Goal: Task Accomplishment & Management: Manage account settings

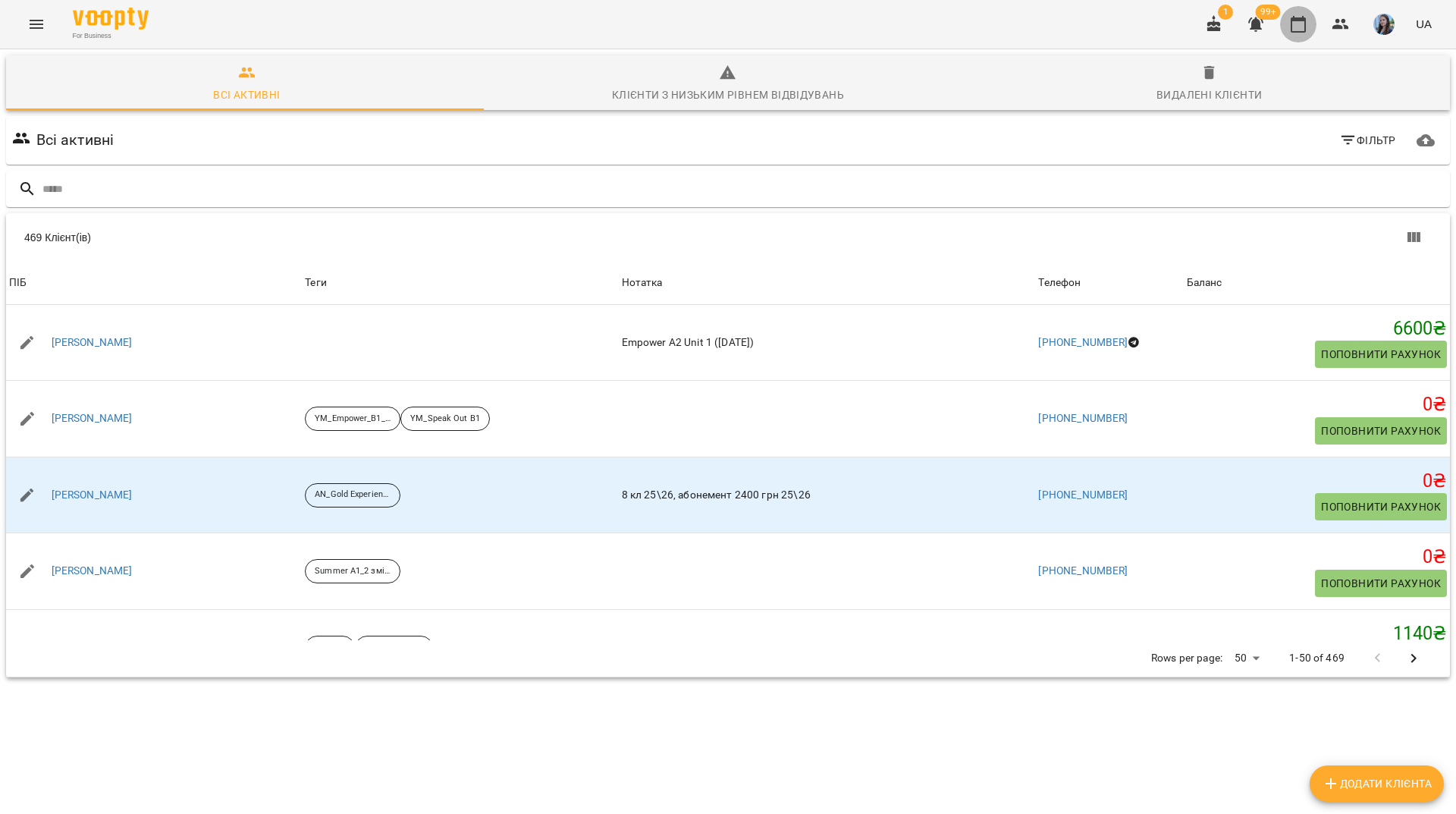
click at [1291, 23] on icon "button" at bounding box center [1299, 24] width 18 height 18
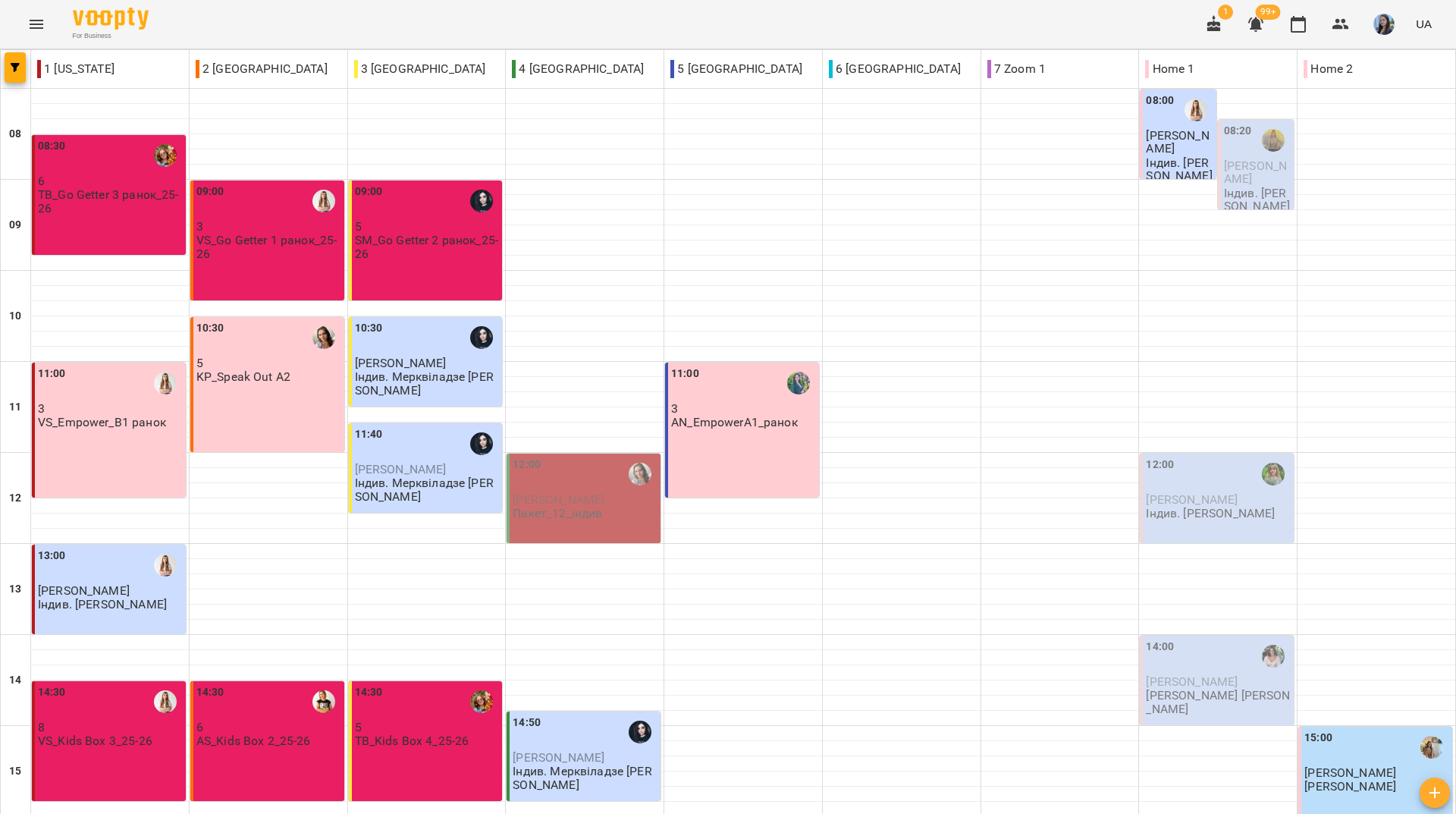
scroll to position [559, 0]
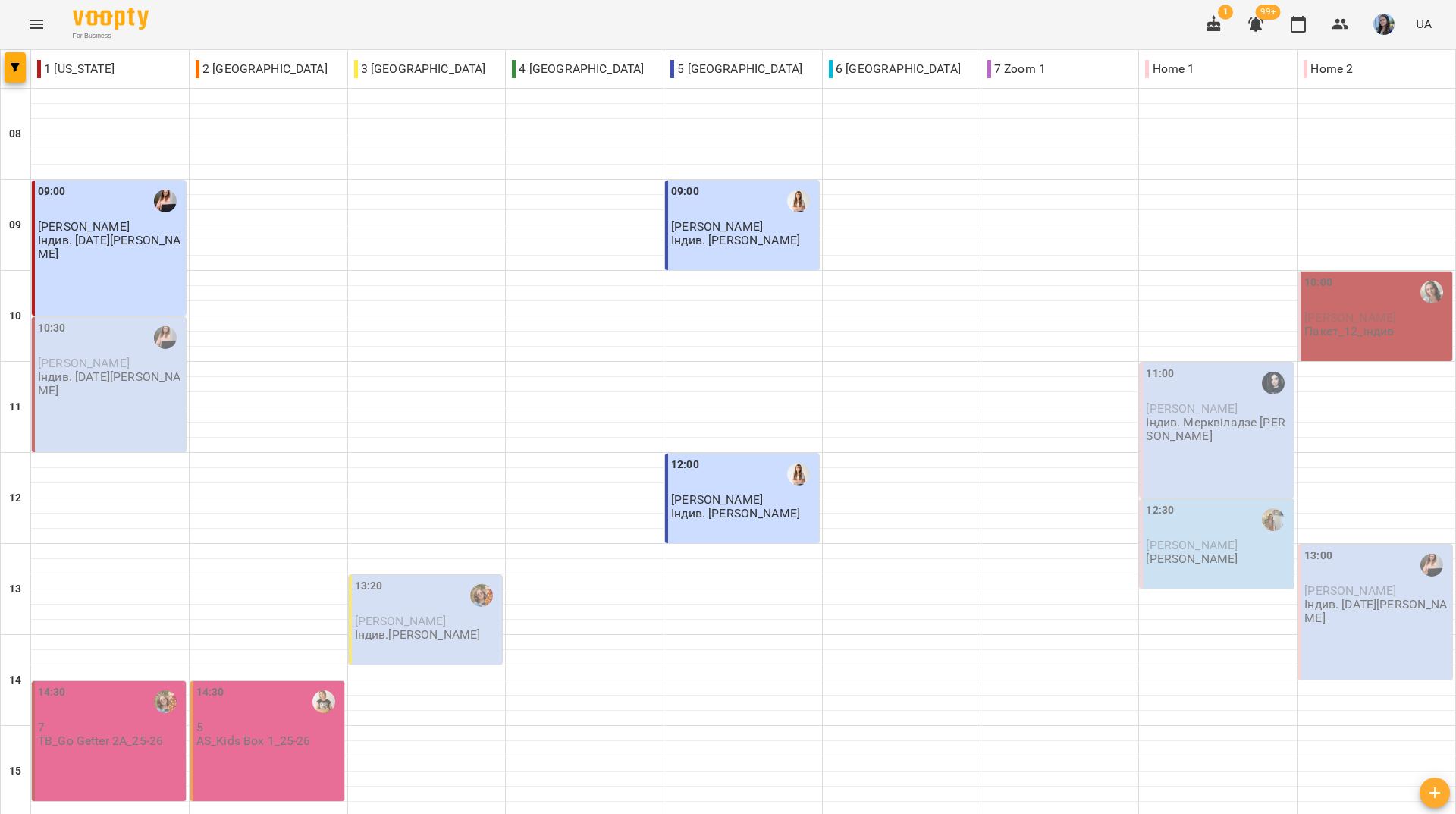
click at [590, 30] on div "For Business 1 99+ UA" at bounding box center [728, 24] width 1456 height 48
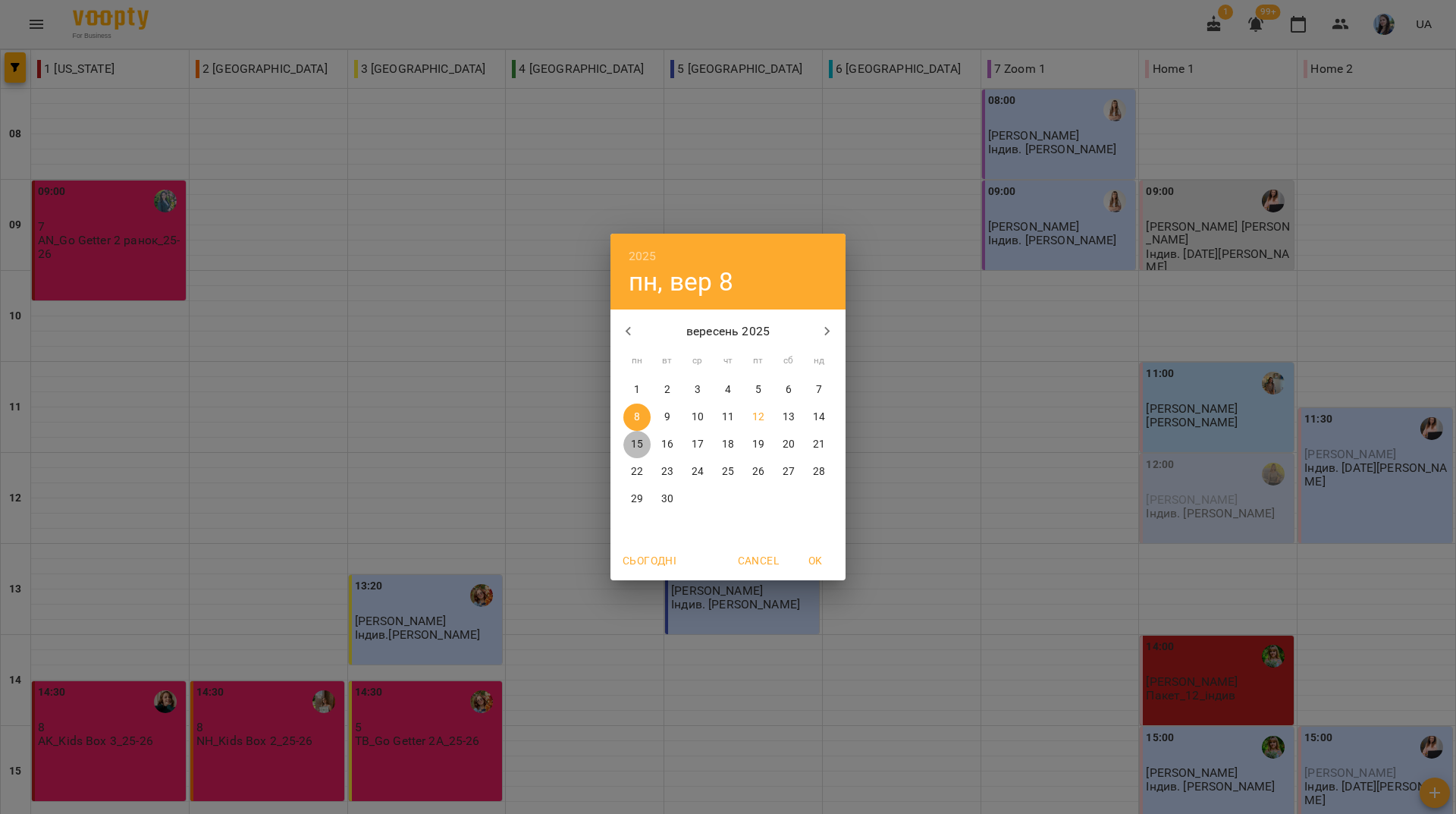
click at [642, 452] on p "15" at bounding box center [637, 444] width 12 height 15
type input "**********"
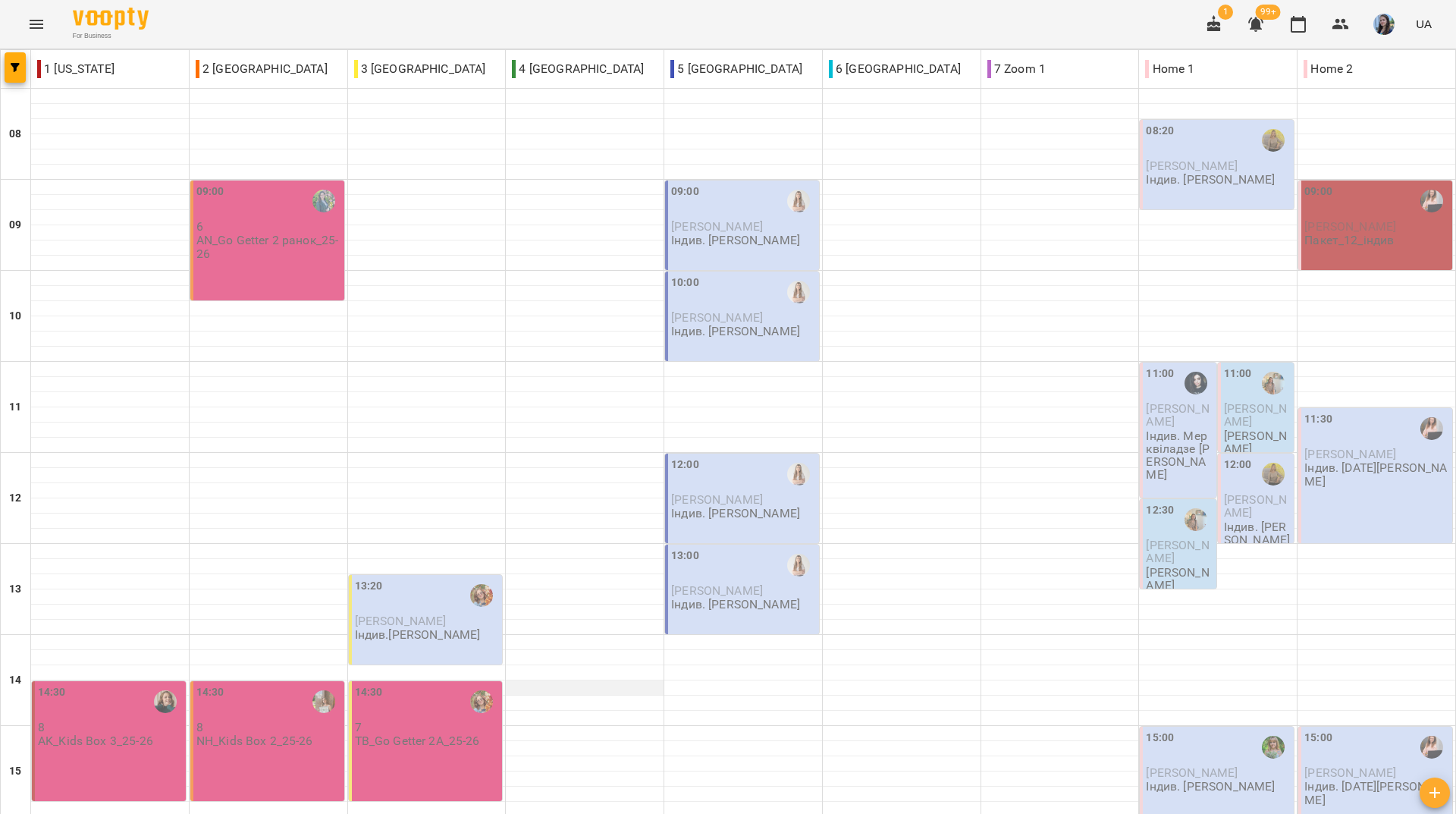
scroll to position [332, 0]
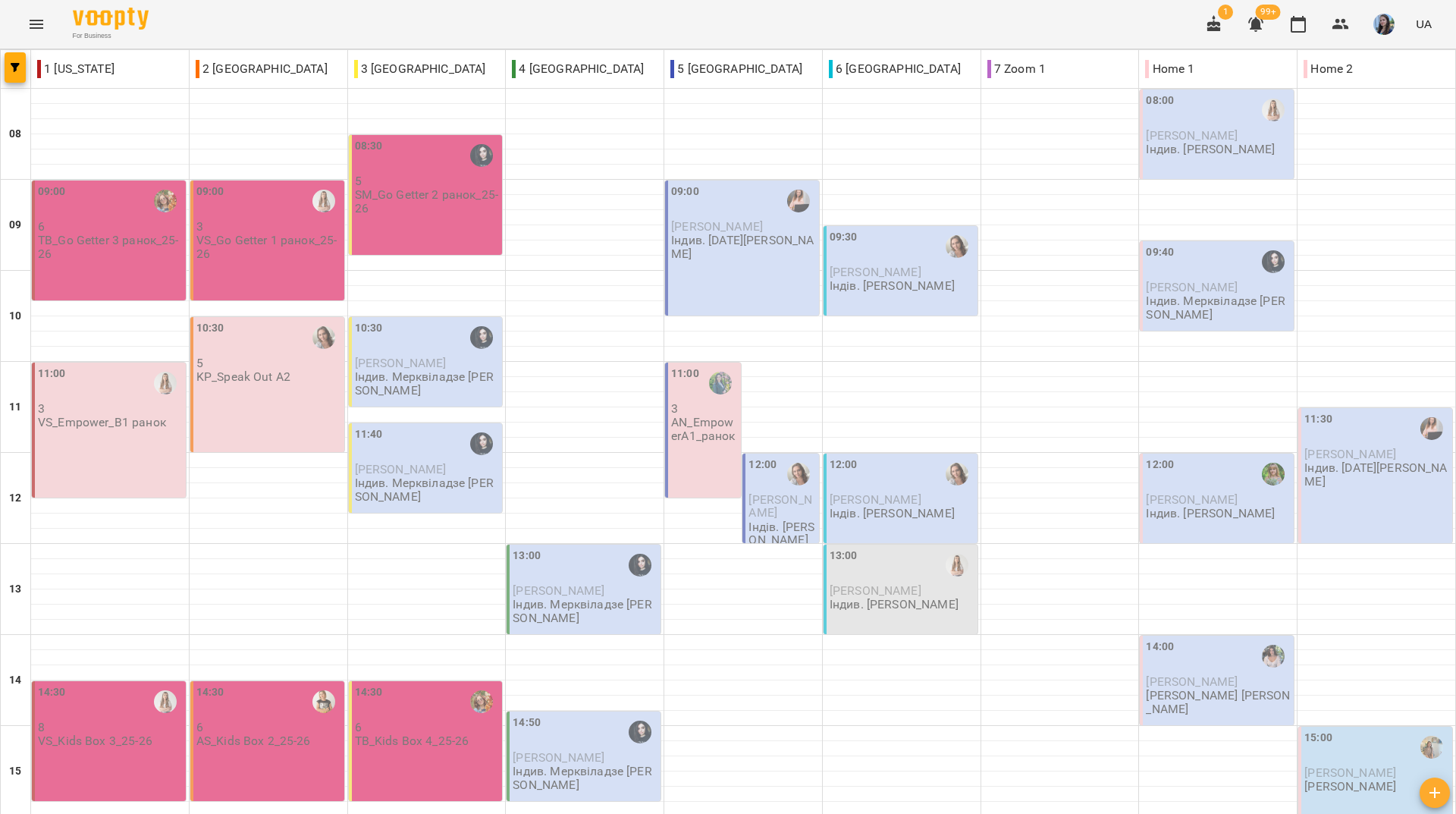
scroll to position [256, 0]
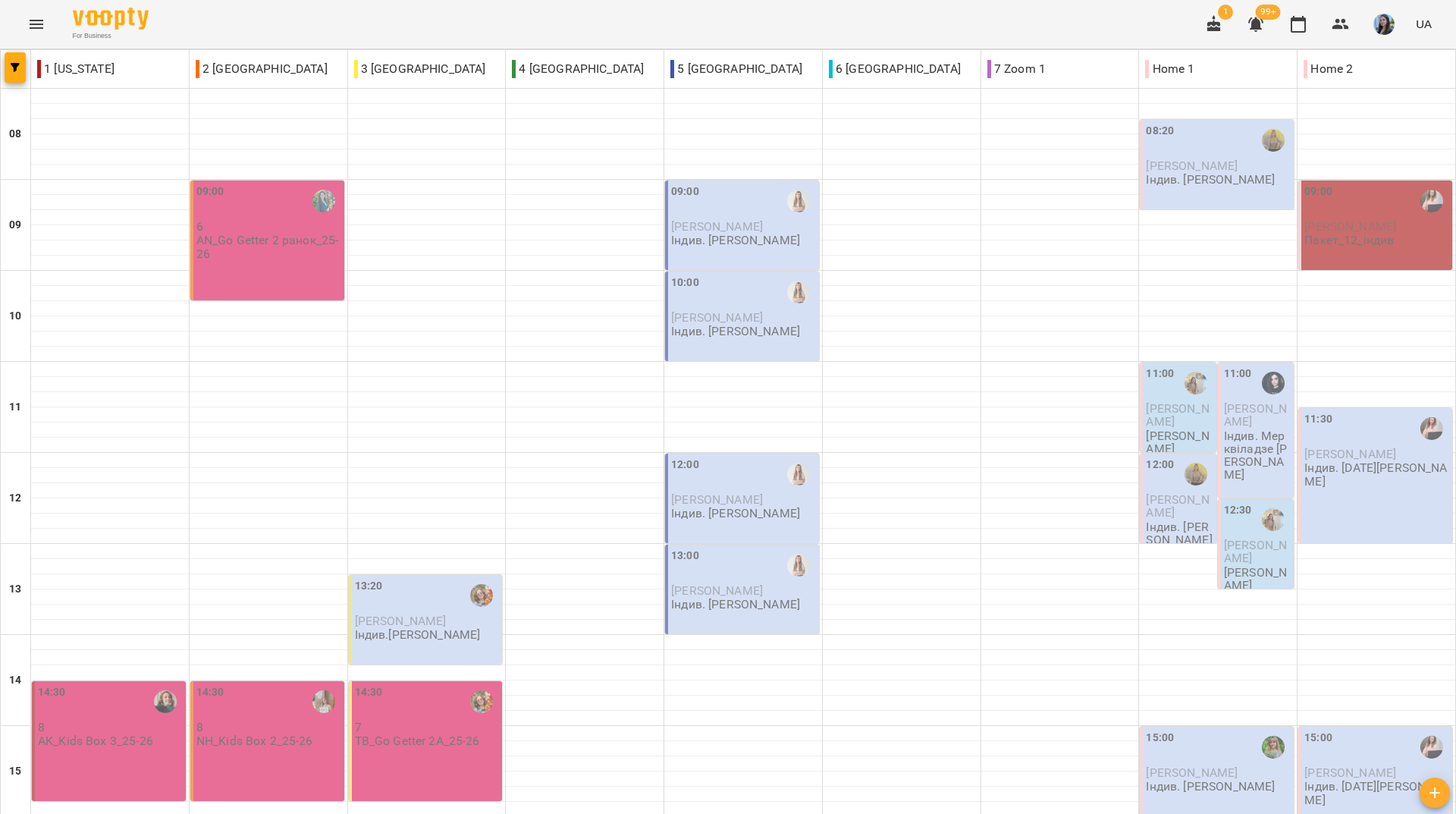
scroll to position [559, 0]
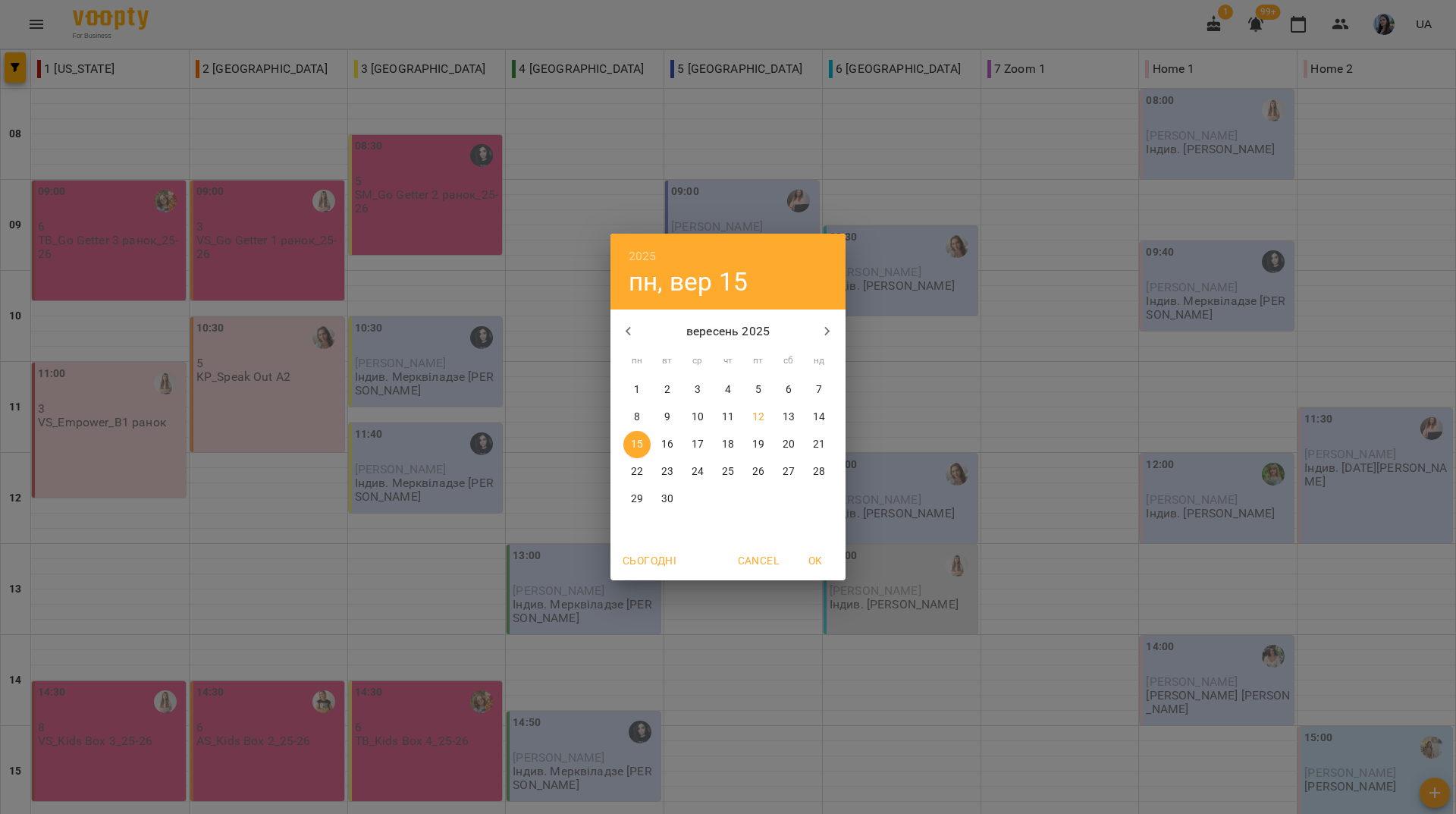
click at [761, 422] on p "12" at bounding box center [758, 417] width 12 height 15
type input "**********"
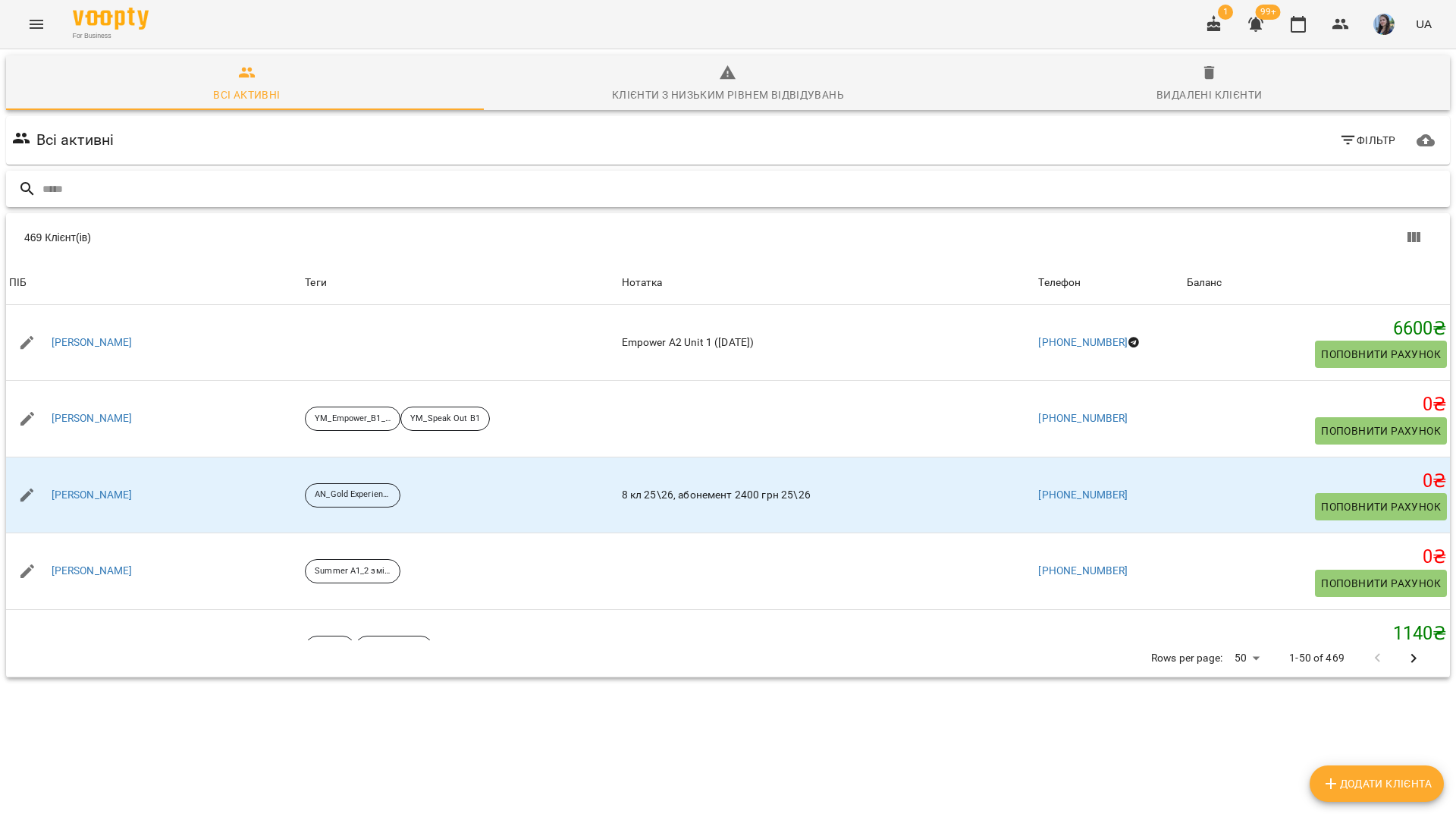
click at [473, 180] on input "text" at bounding box center [743, 189] width 1401 height 25
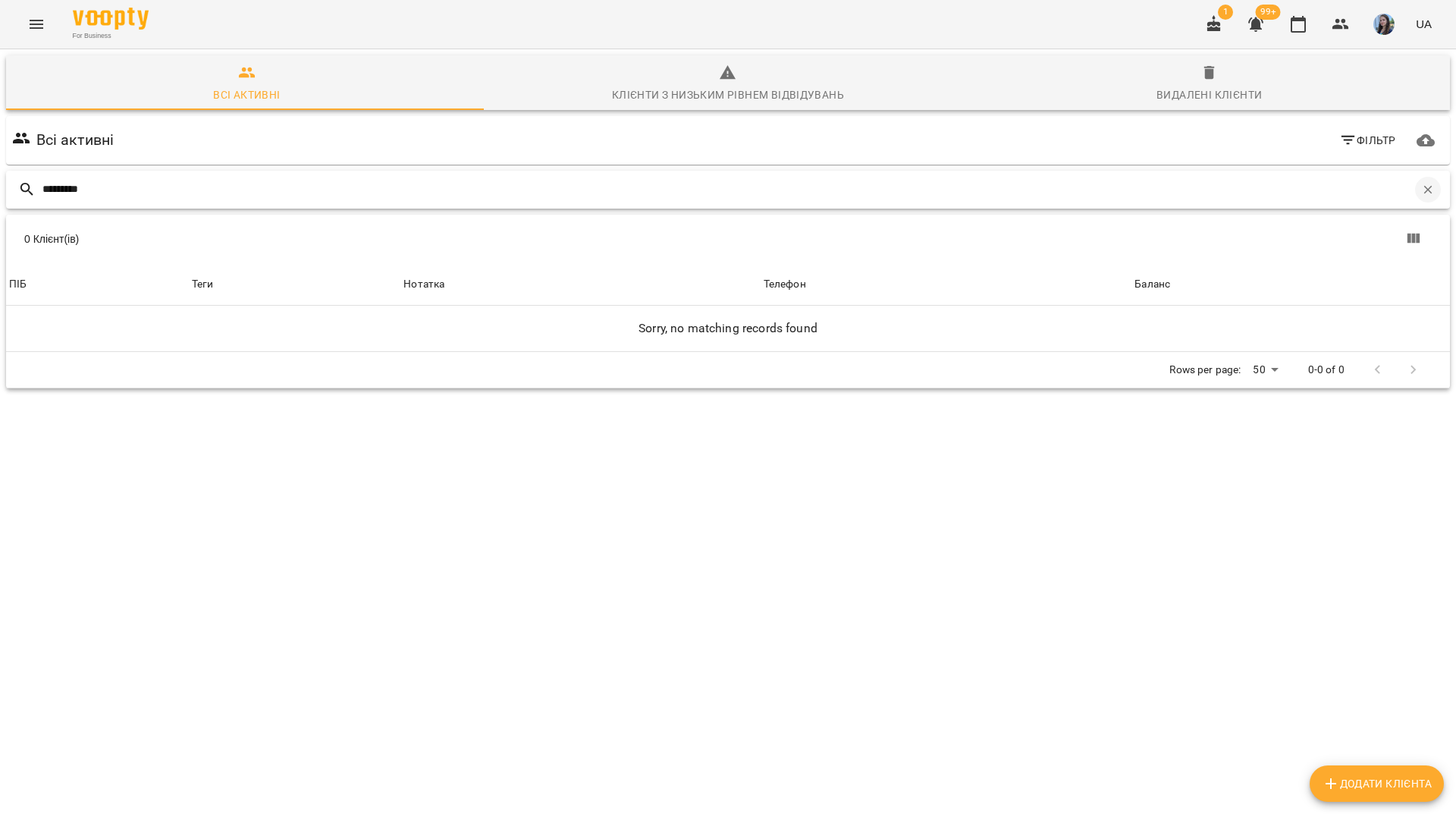
type input "********"
click at [1422, 192] on icon "button" at bounding box center [1429, 190] width 14 height 14
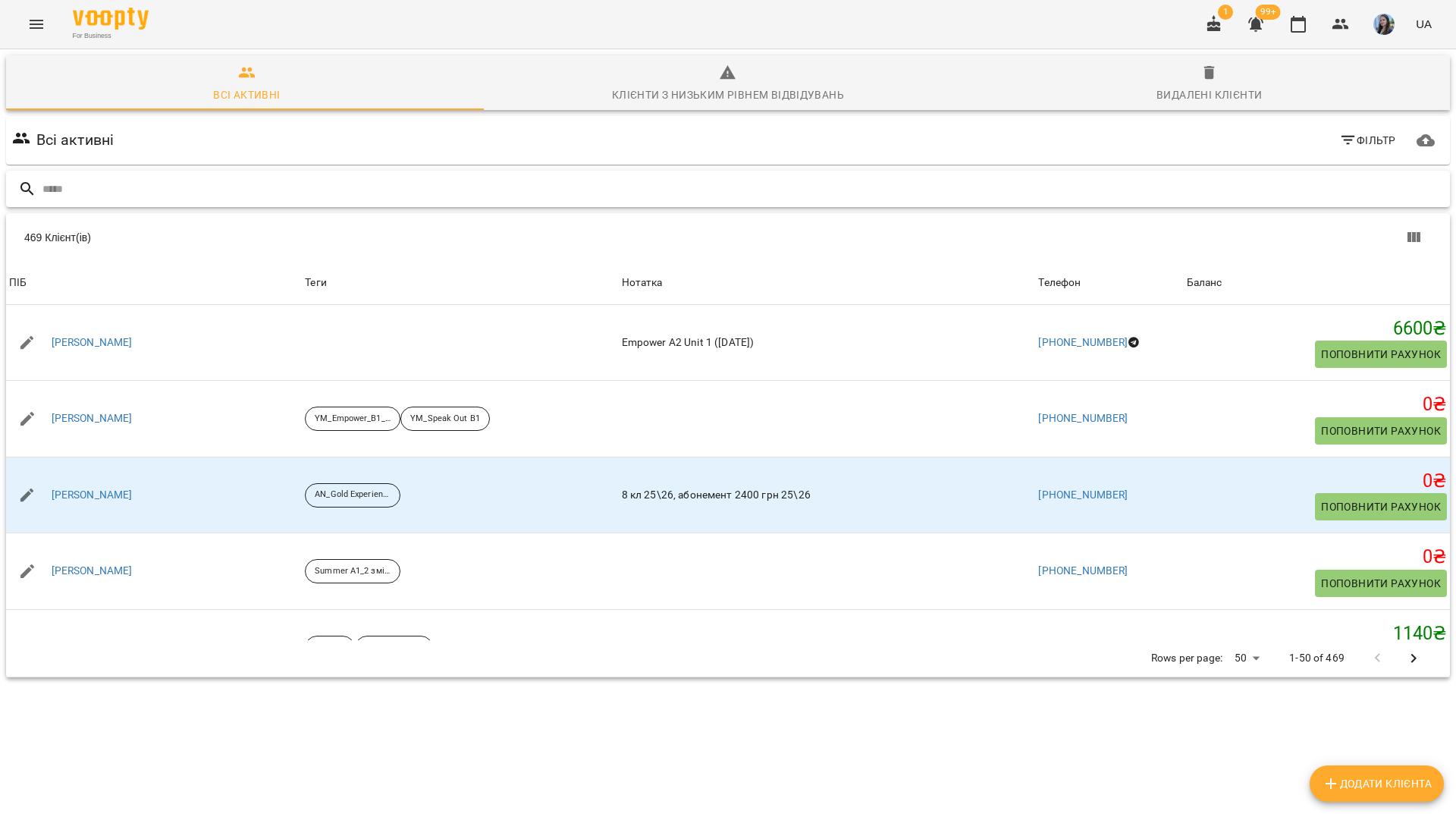
click at [1086, 190] on input "text" at bounding box center [743, 189] width 1401 height 25
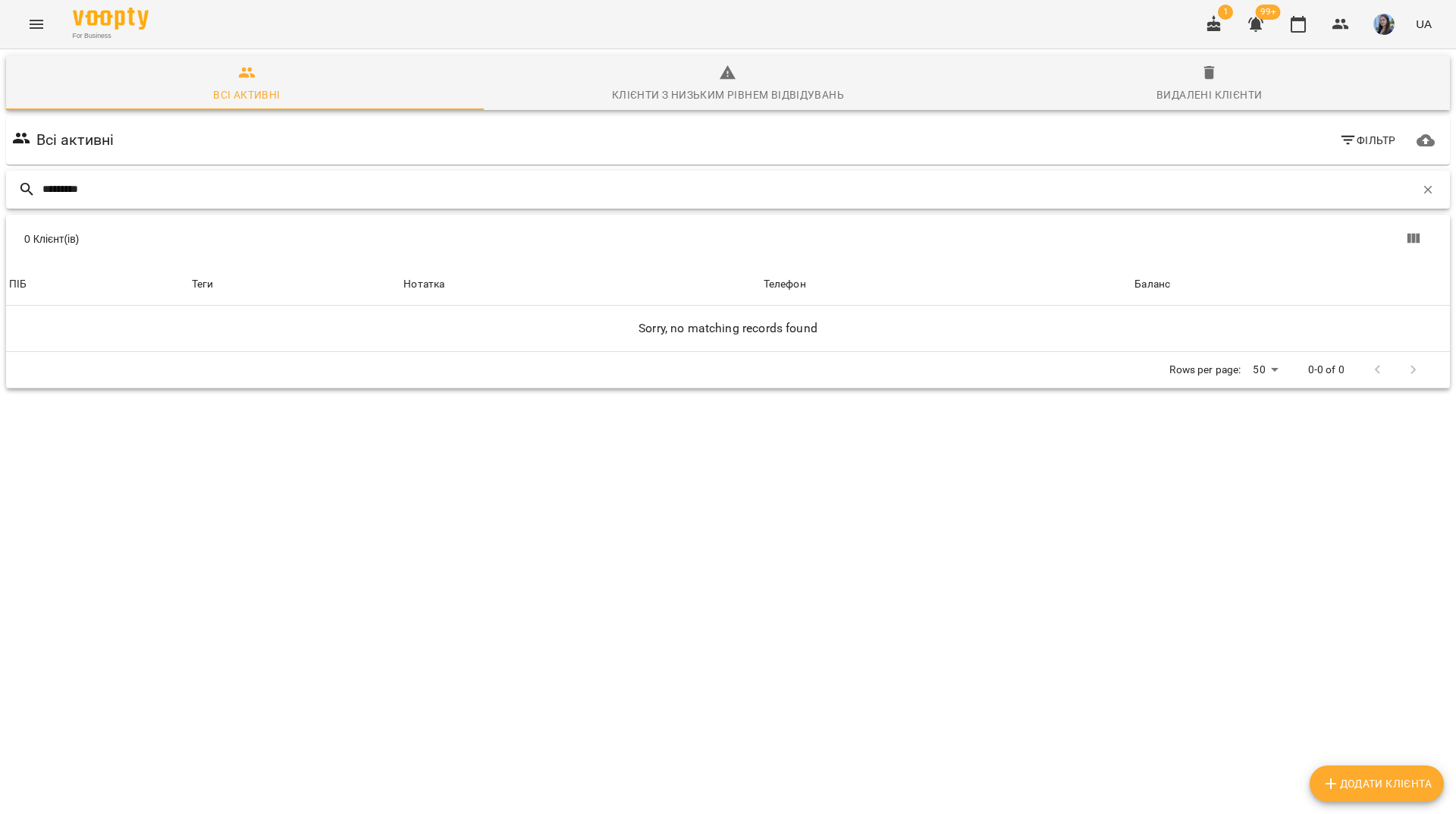
type input "********"
click at [1209, 87] on div "Видалені клієнти" at bounding box center [1210, 94] width 106 height 18
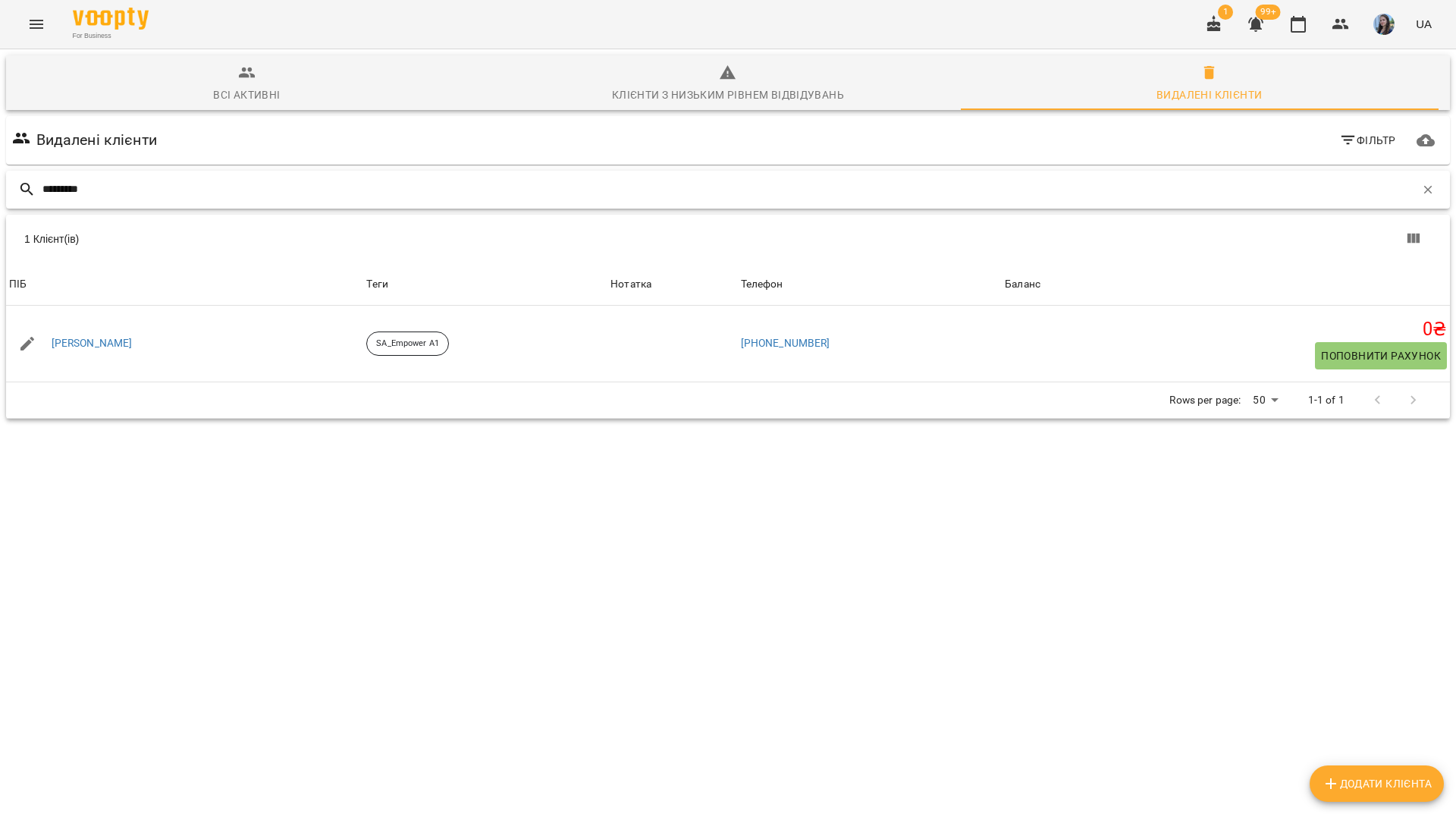
click at [516, 186] on input "********" at bounding box center [728, 189] width 1373 height 25
click at [1436, 190] on div "********" at bounding box center [728, 189] width 1445 height 38
click at [1416, 183] on button "button" at bounding box center [1428, 189] width 26 height 26
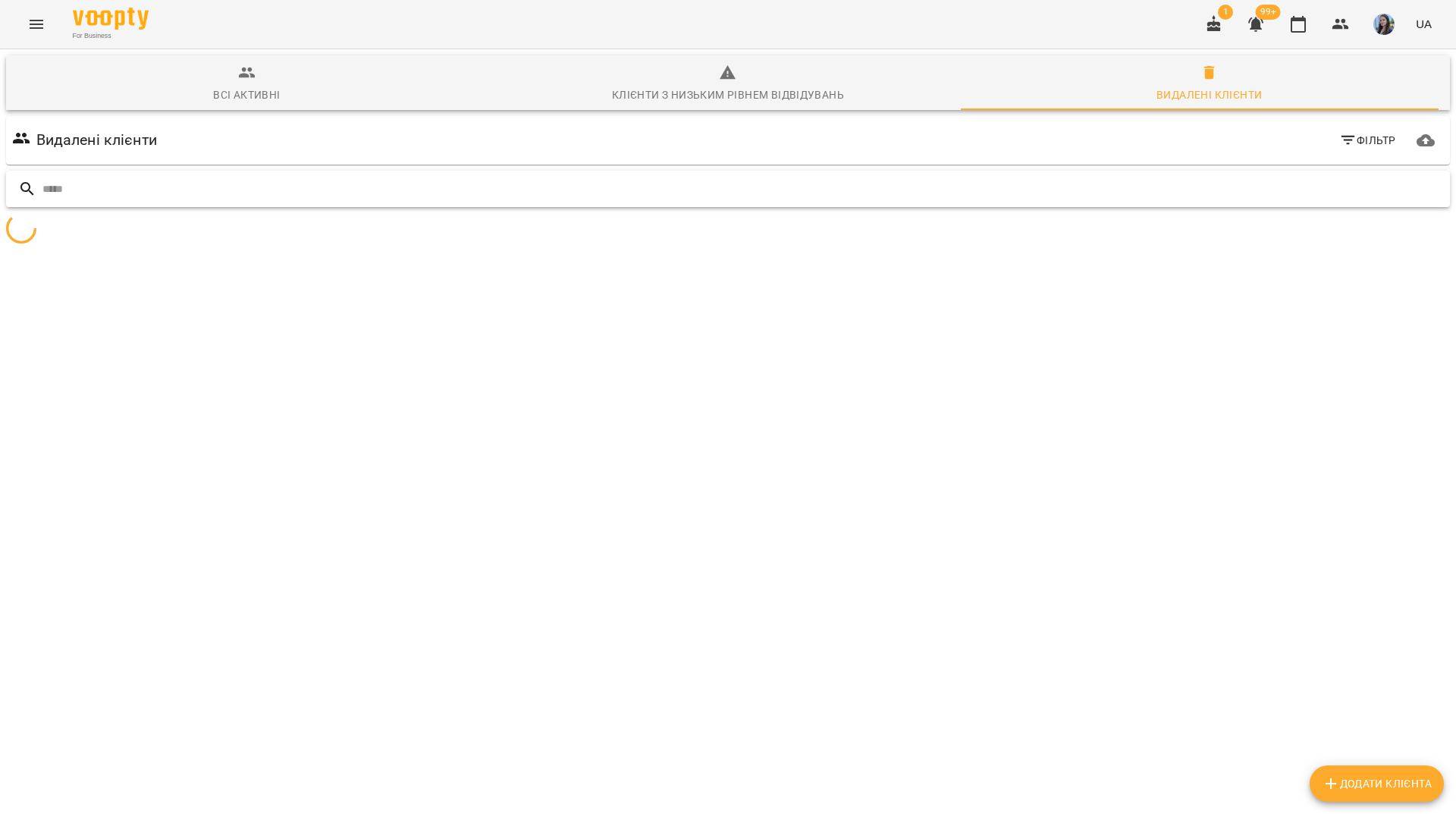
click at [1369, 183] on input "text" at bounding box center [743, 189] width 1401 height 25
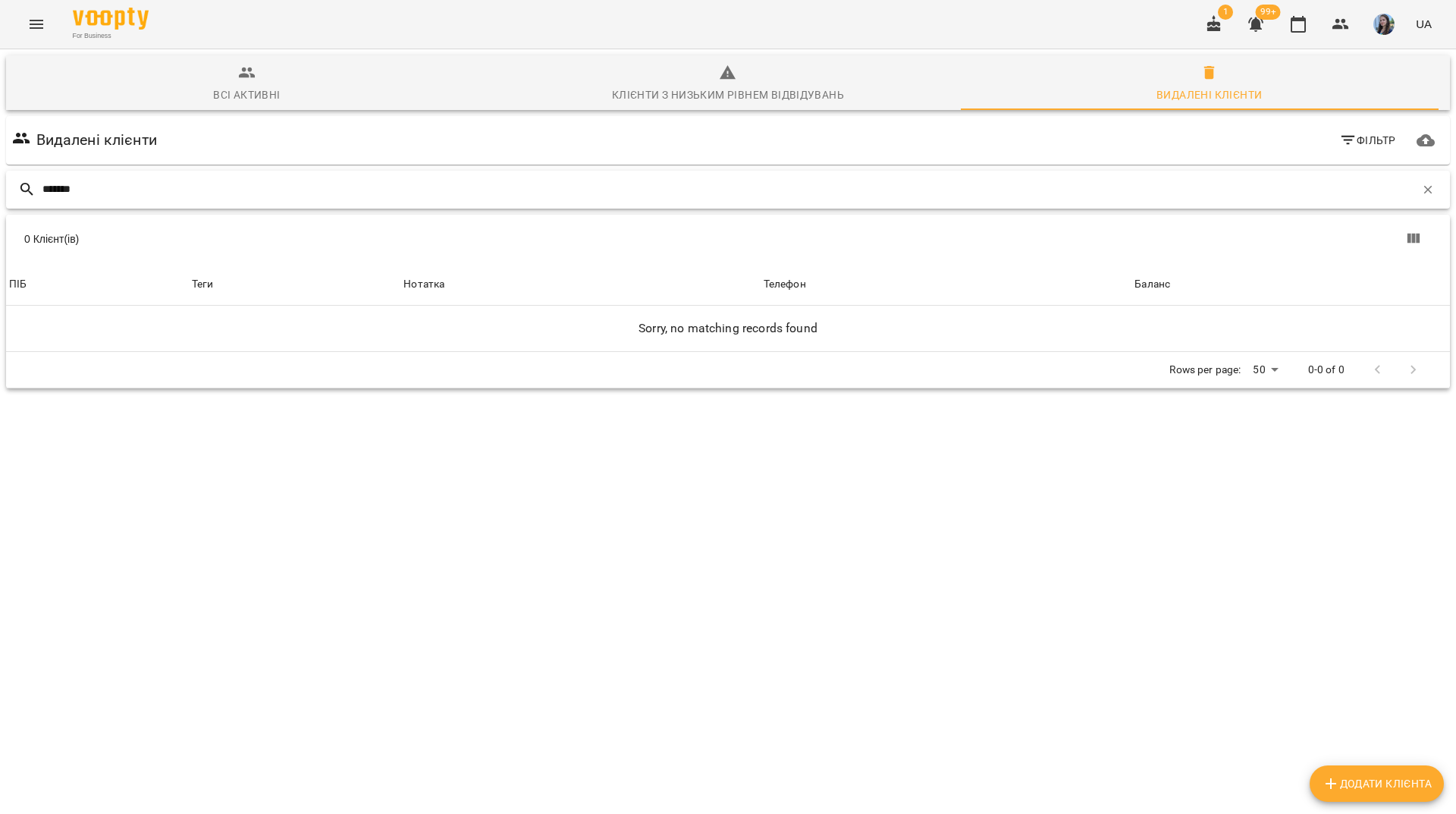
type input "*******"
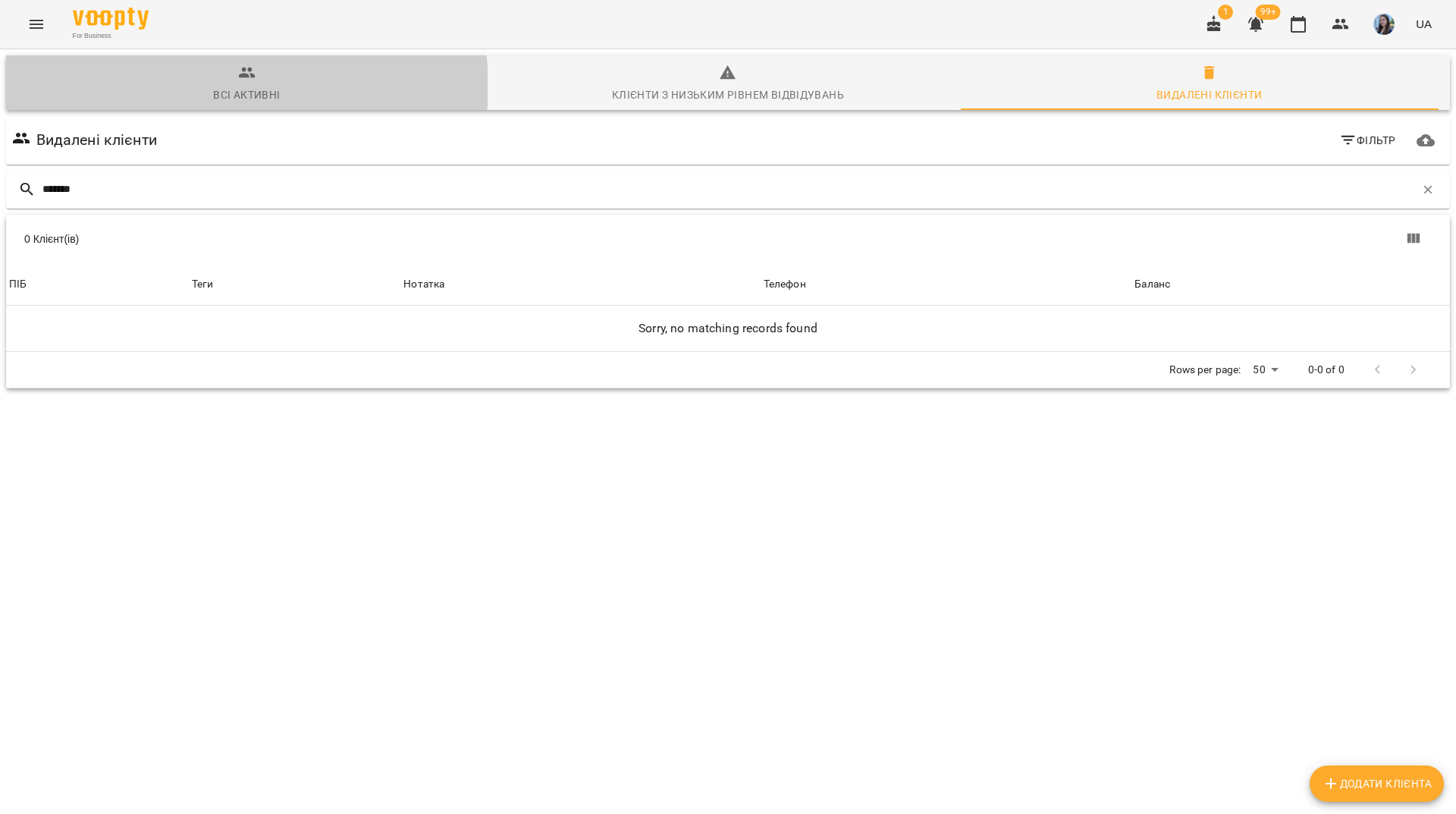
click at [245, 85] on div "Всі активні" at bounding box center [246, 94] width 67 height 18
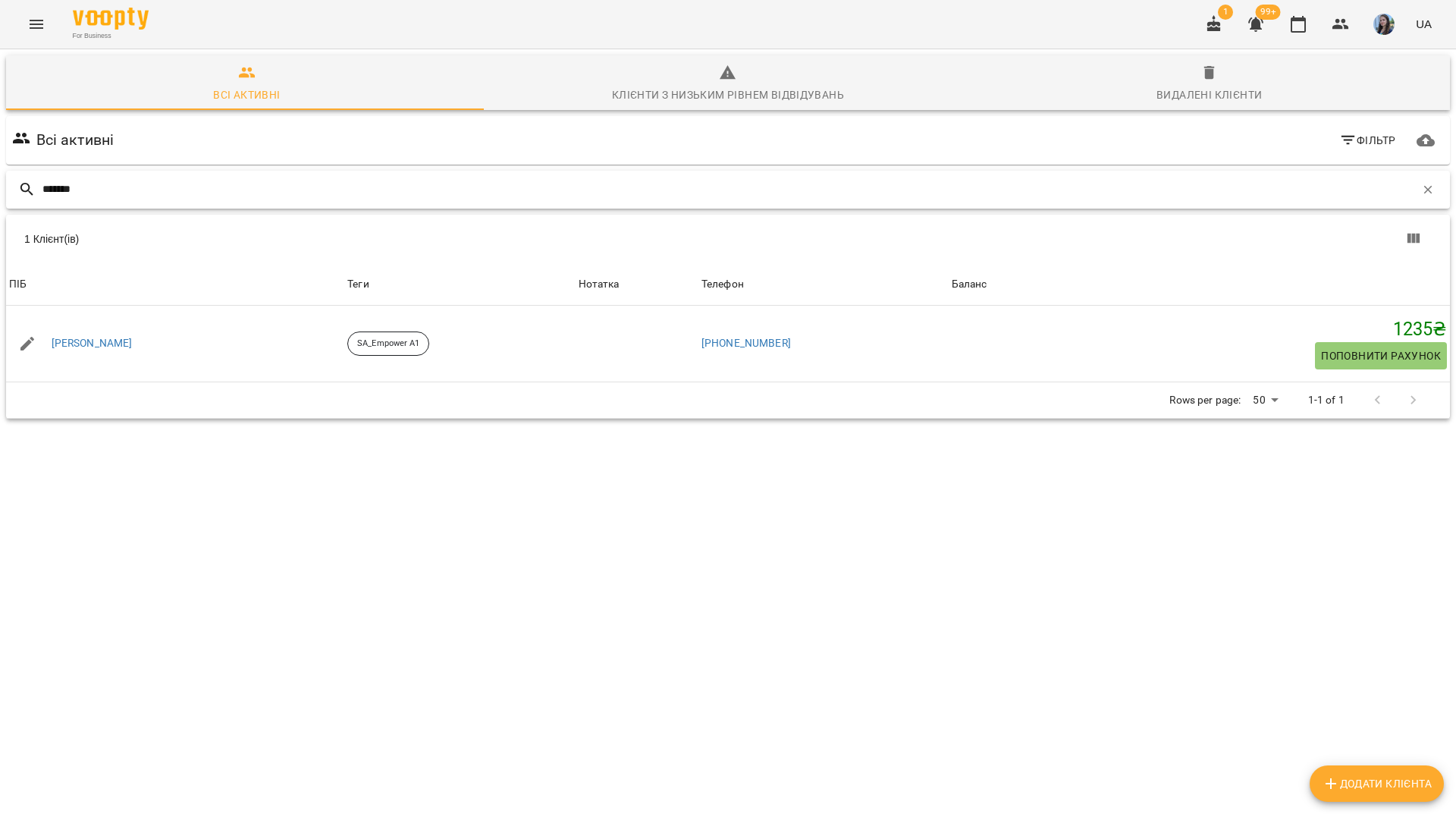
drag, startPoint x: 567, startPoint y: 198, endPoint x: 587, endPoint y: 207, distance: 21.9
click at [570, 201] on input "*******" at bounding box center [728, 189] width 1373 height 25
click at [1424, 189] on icon "button" at bounding box center [1428, 188] width 8 height 8
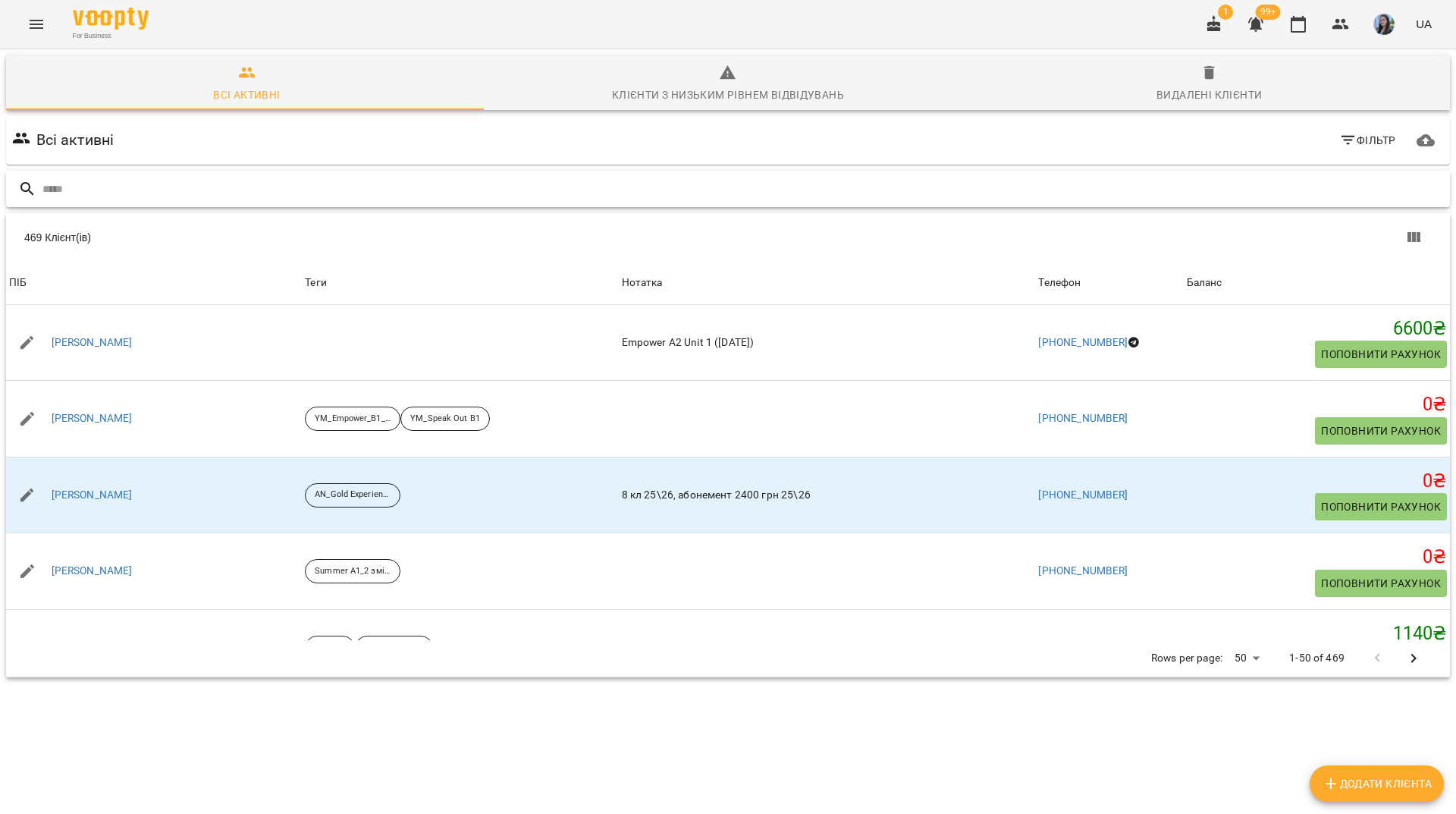
click at [545, 195] on input "text" at bounding box center [743, 189] width 1401 height 25
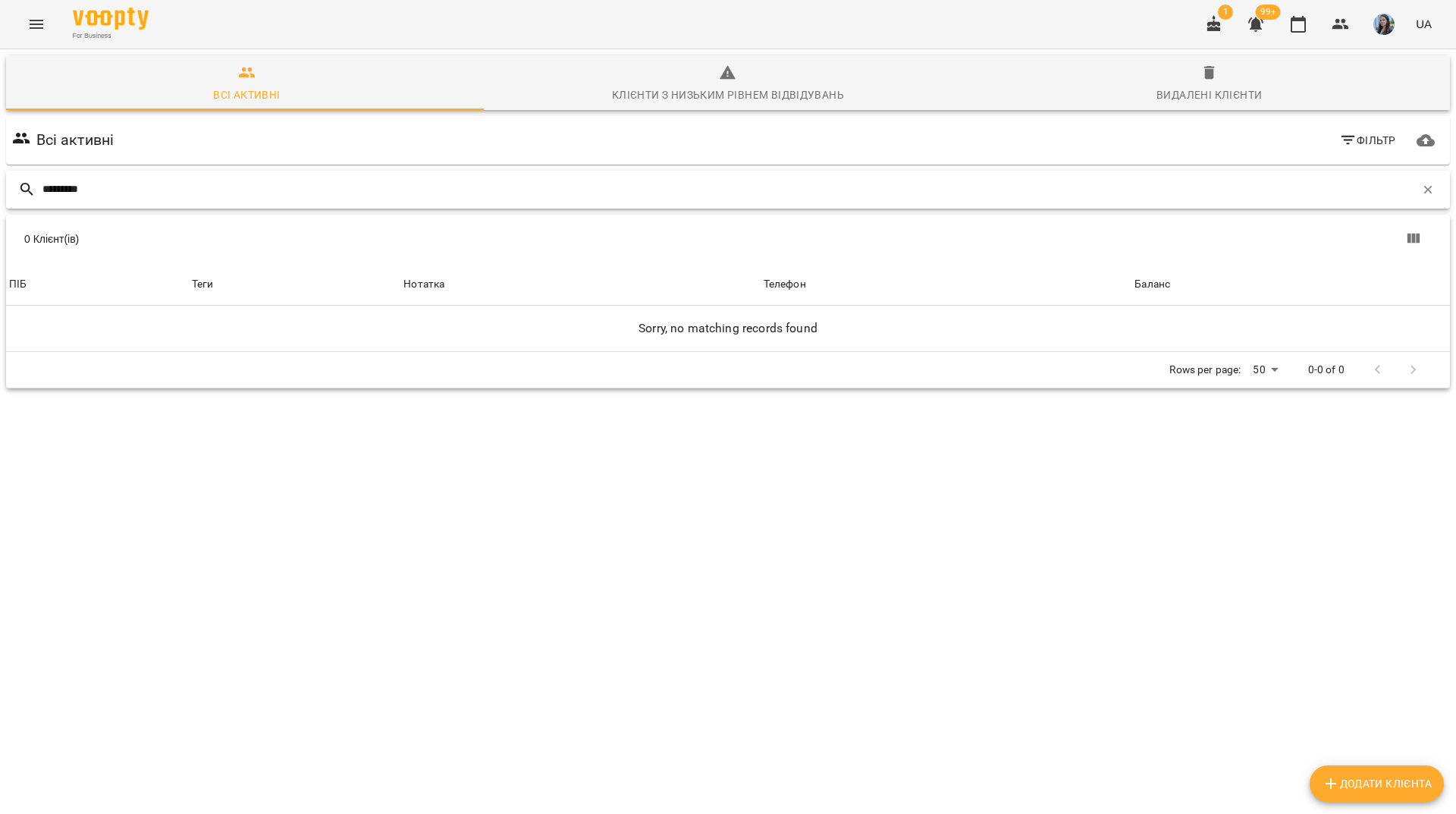
type input "********"
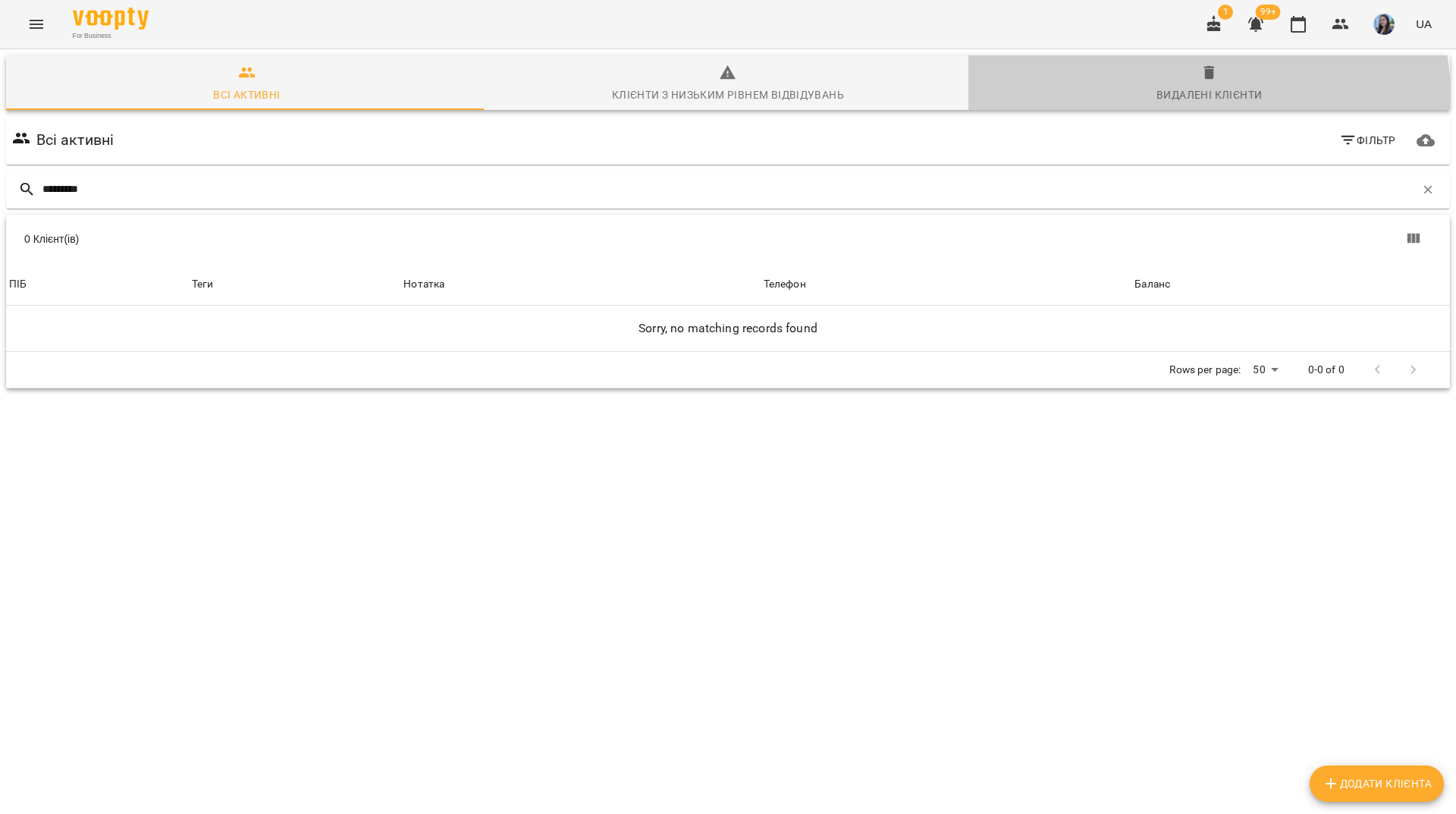
drag, startPoint x: 1160, startPoint y: 99, endPoint x: 1168, endPoint y: 98, distance: 8.1
click at [1168, 98] on div "Видалені клієнти" at bounding box center [1210, 94] width 106 height 18
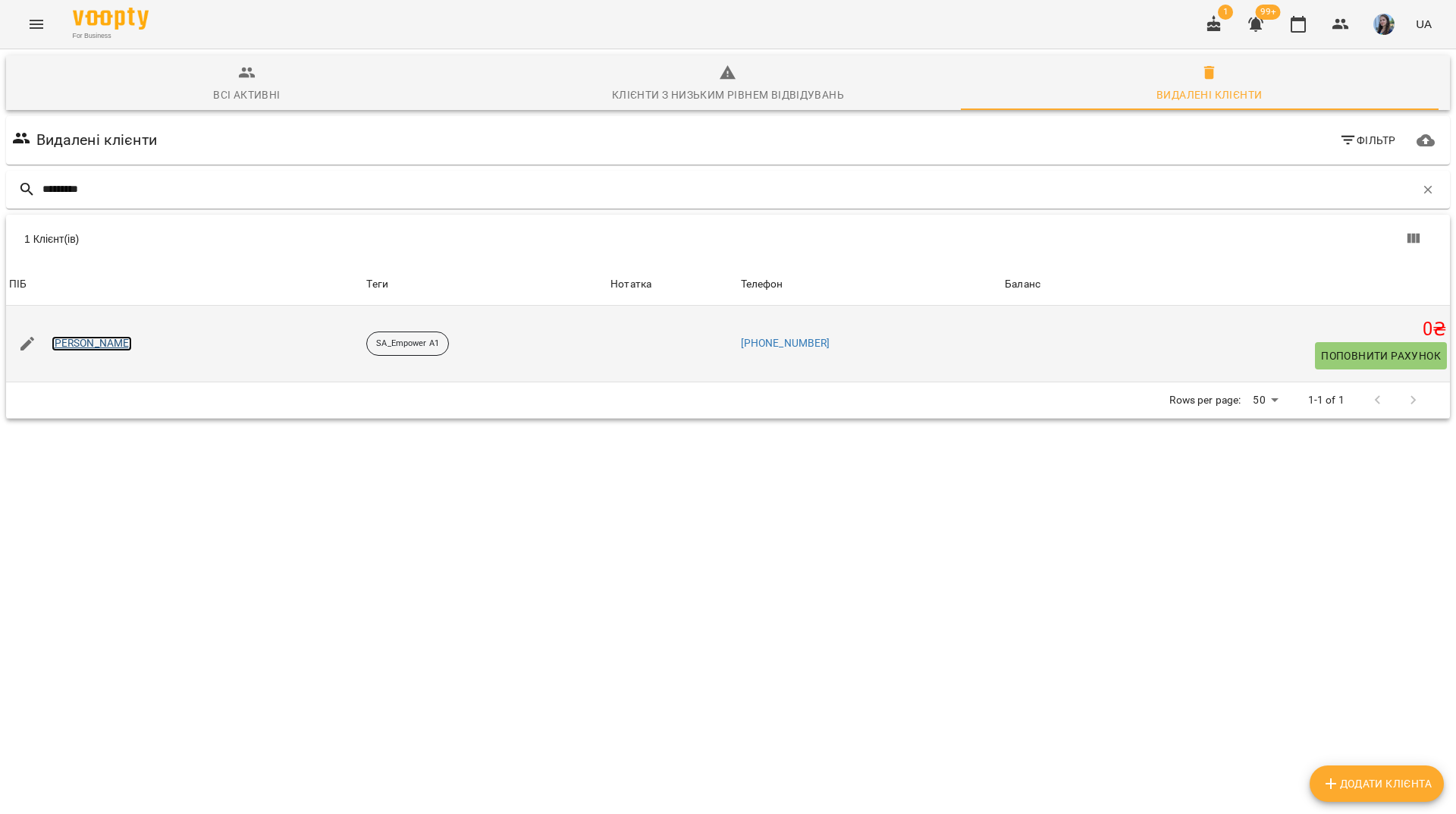
drag, startPoint x: 99, startPoint y: 357, endPoint x: 89, endPoint y: 341, distance: 18.9
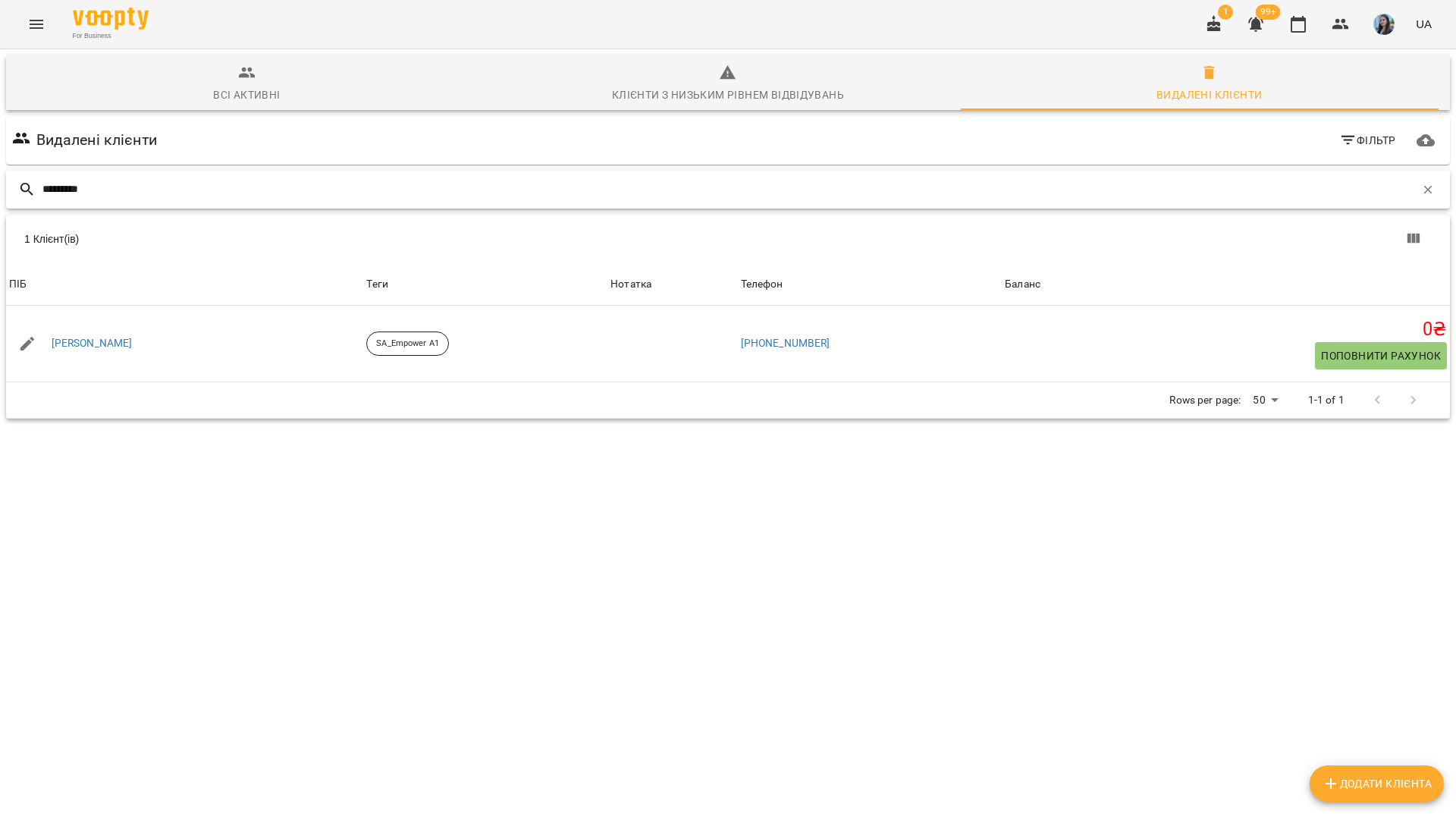
click at [443, 190] on input "********" at bounding box center [728, 189] width 1373 height 25
click at [1422, 192] on icon "button" at bounding box center [1429, 190] width 14 height 14
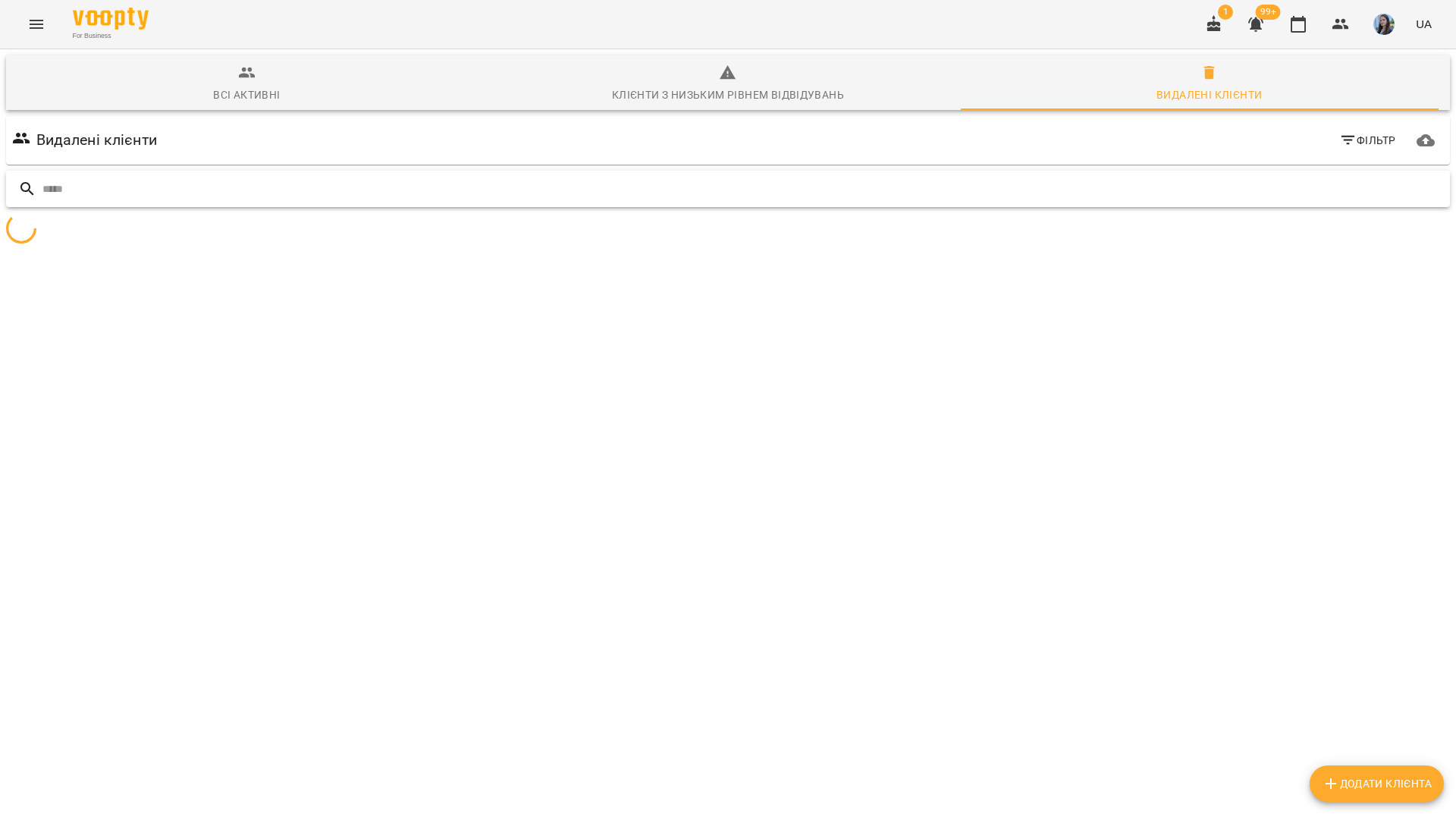
click at [1416, 192] on input "text" at bounding box center [743, 189] width 1401 height 25
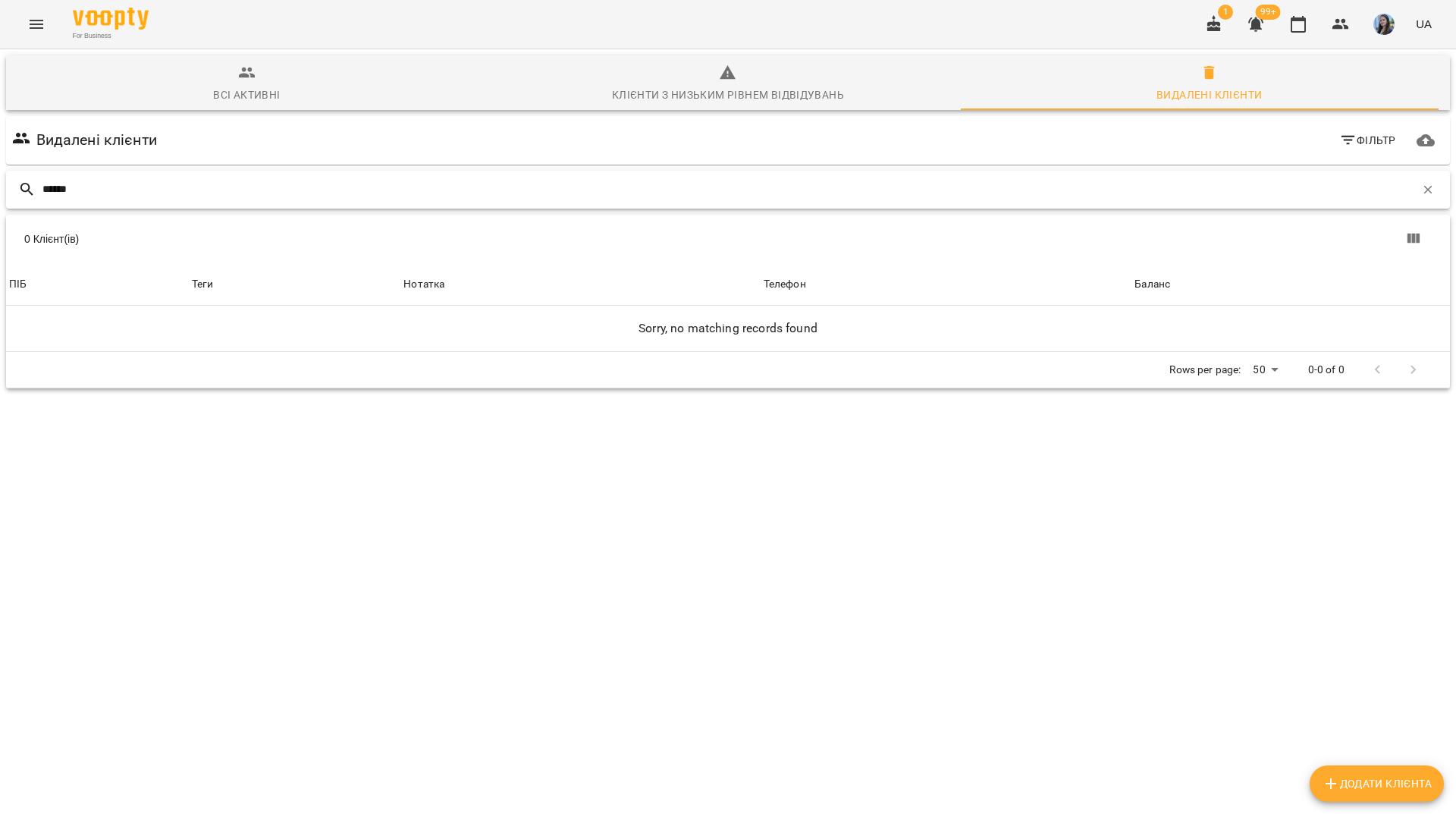
type input "******"
click at [245, 95] on div "Всі активні" at bounding box center [246, 94] width 67 height 18
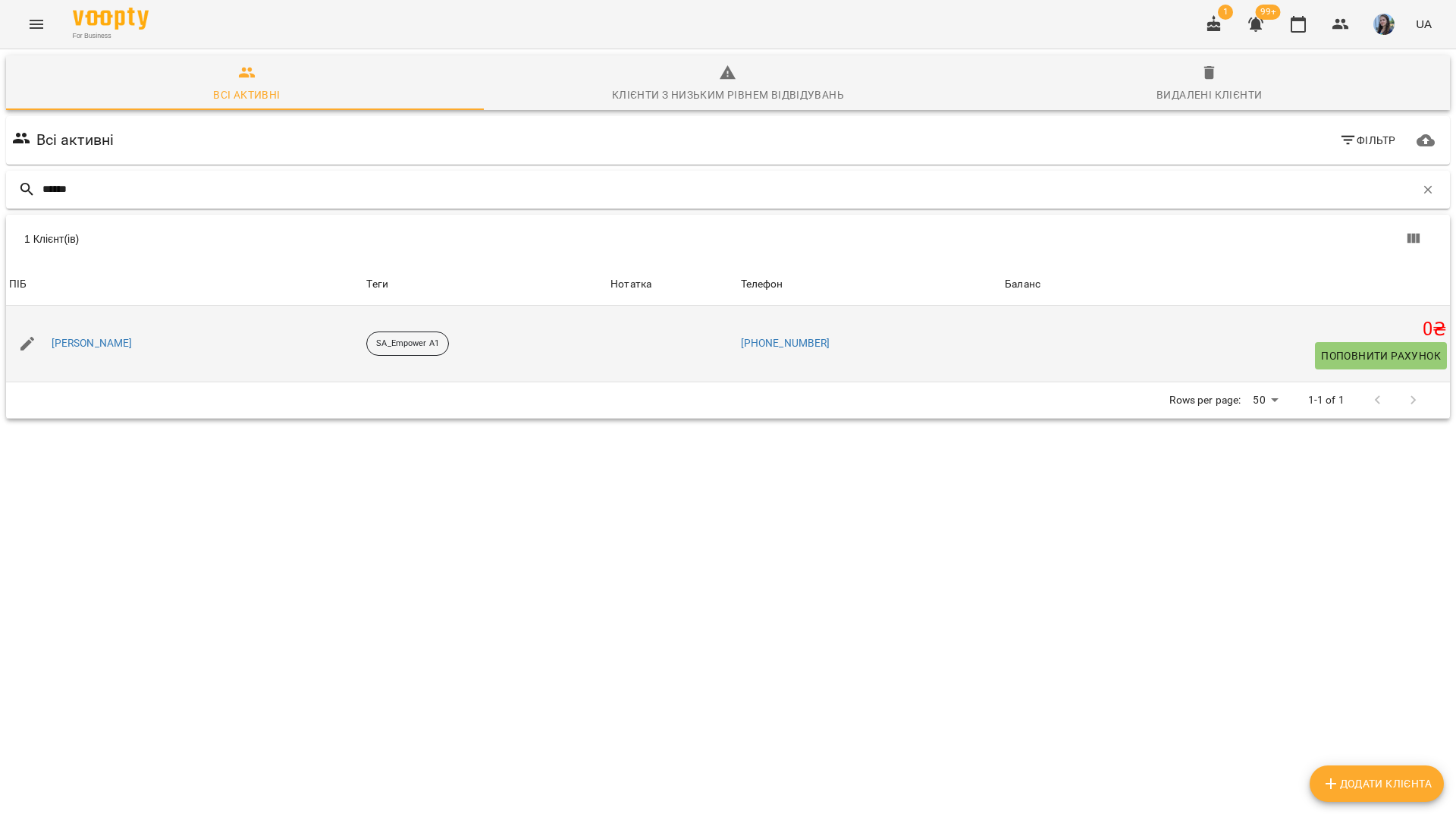
drag, startPoint x: 99, startPoint y: 344, endPoint x: 129, endPoint y: 353, distance: 31.3
click at [129, 353] on div "Музика Світлана" at bounding box center [91, 344] width 87 height 21
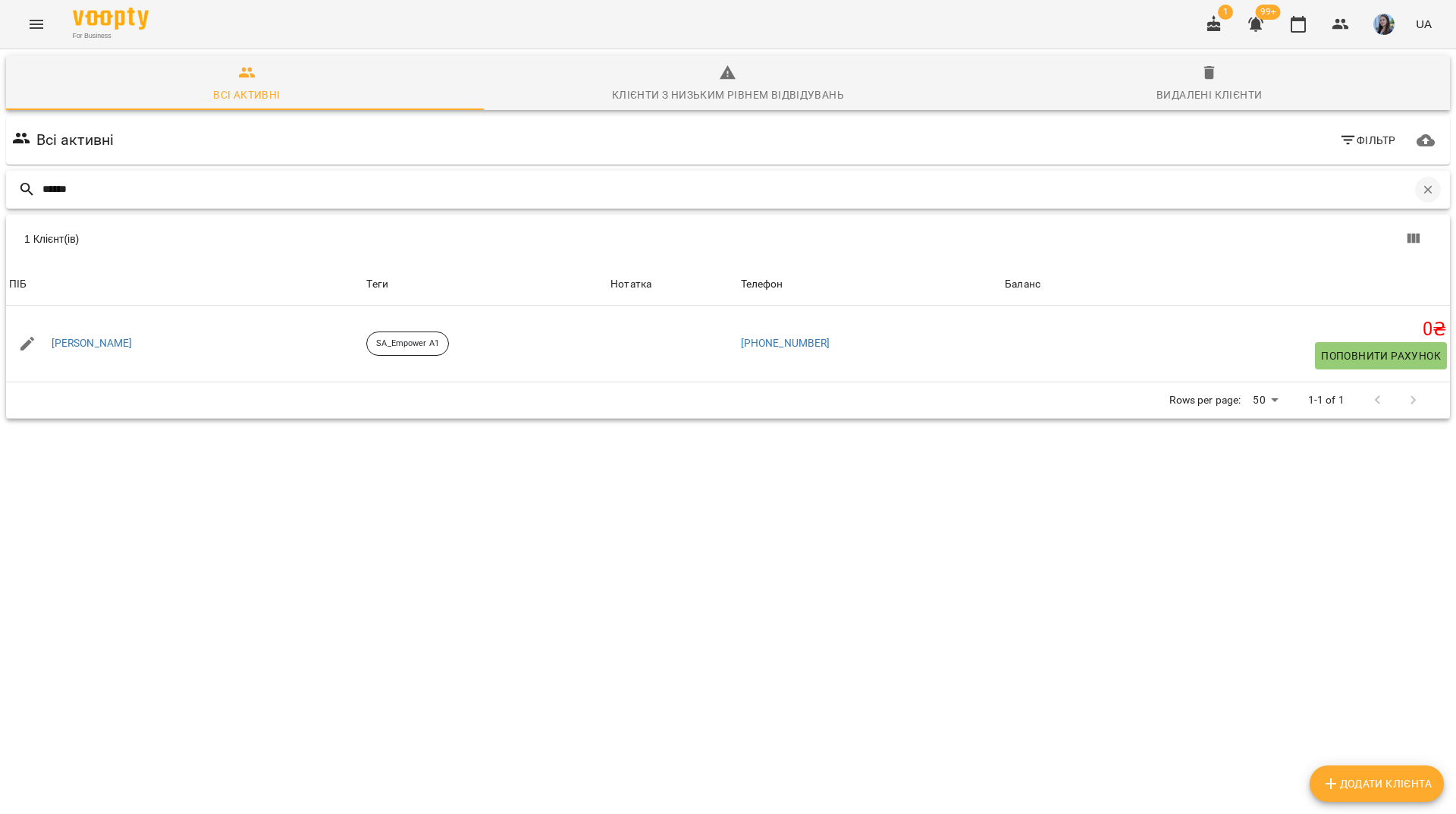
click at [1424, 189] on icon "button" at bounding box center [1428, 188] width 8 height 8
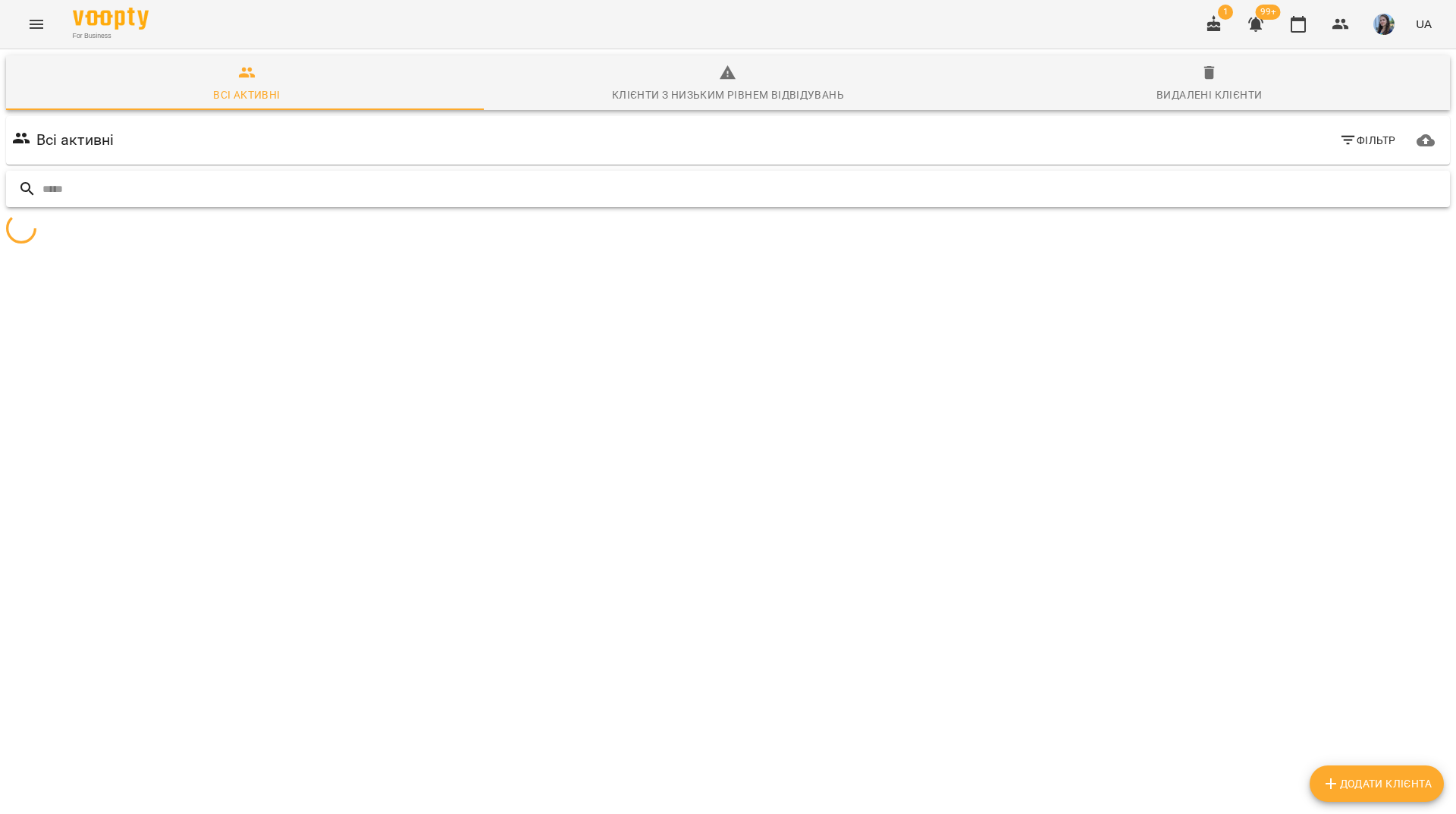
click at [1281, 194] on input "text" at bounding box center [743, 189] width 1401 height 25
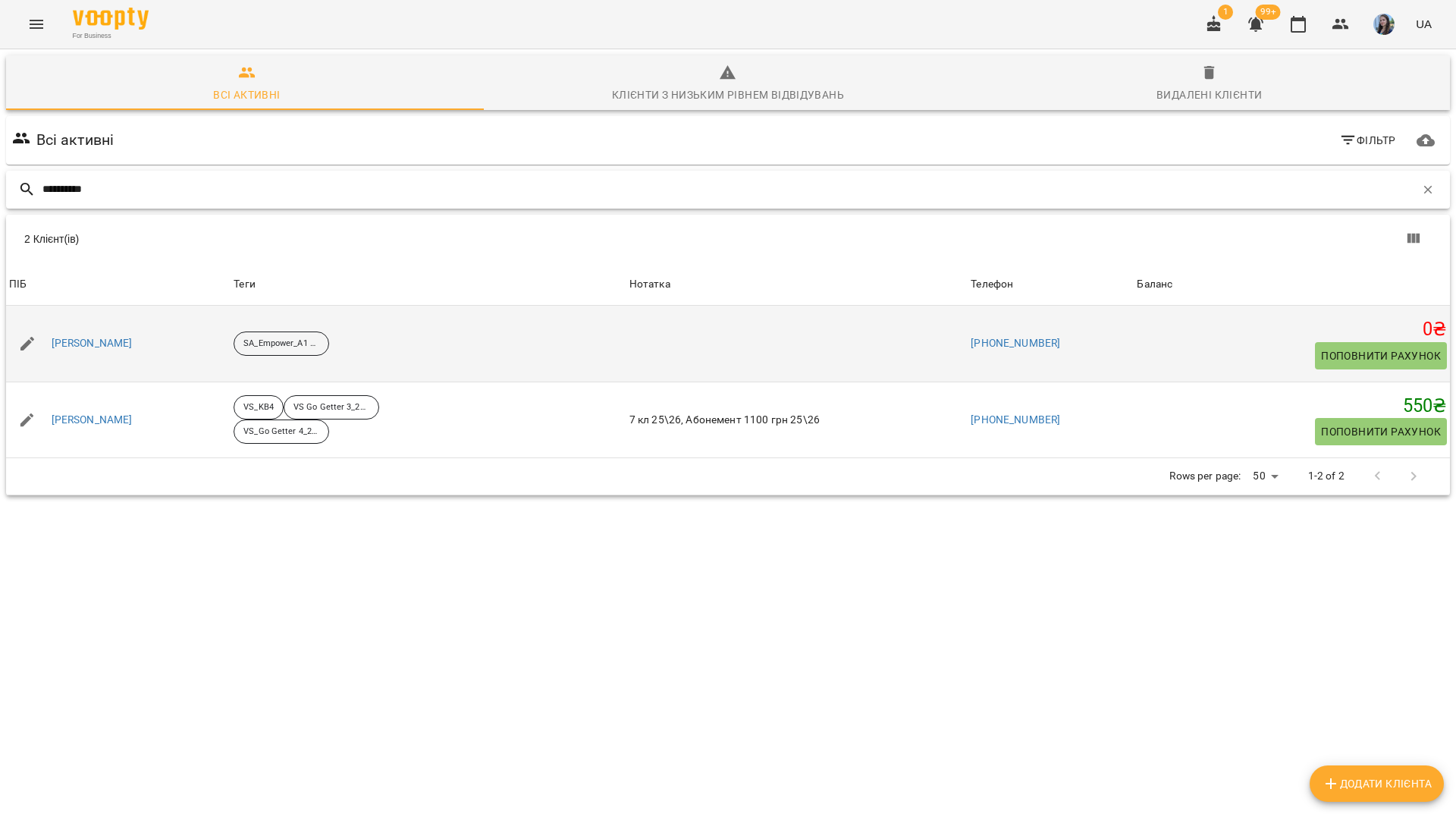
type input "**********"
drag, startPoint x: 168, startPoint y: 352, endPoint x: 146, endPoint y: 348, distance: 22.4
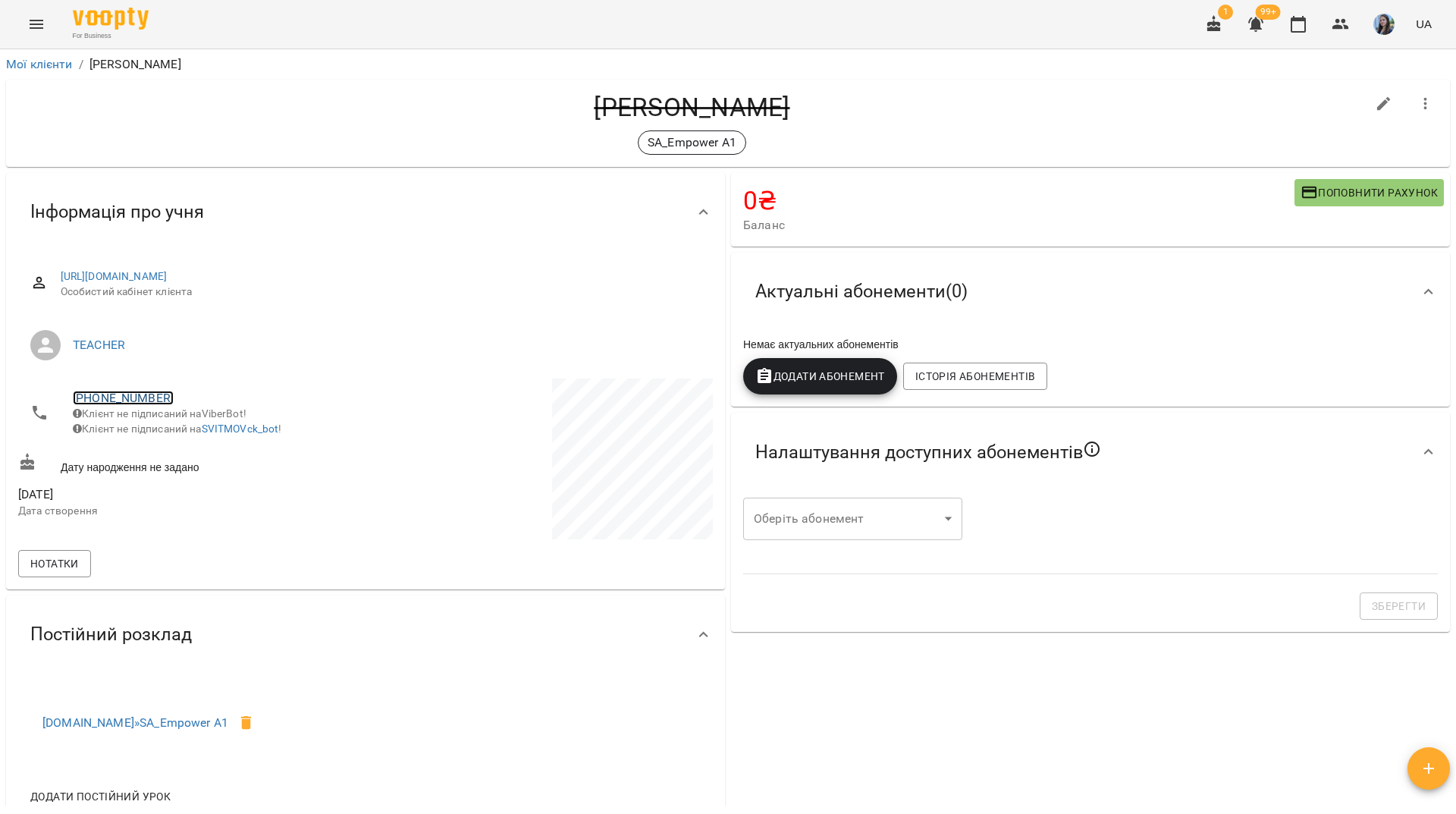
click at [140, 398] on link "+380503133500" at bounding box center [123, 398] width 101 height 14
click at [180, 419] on img at bounding box center [185, 427] width 23 height 23
click at [511, 13] on div "For Business 1 99+ UA" at bounding box center [728, 24] width 1456 height 48
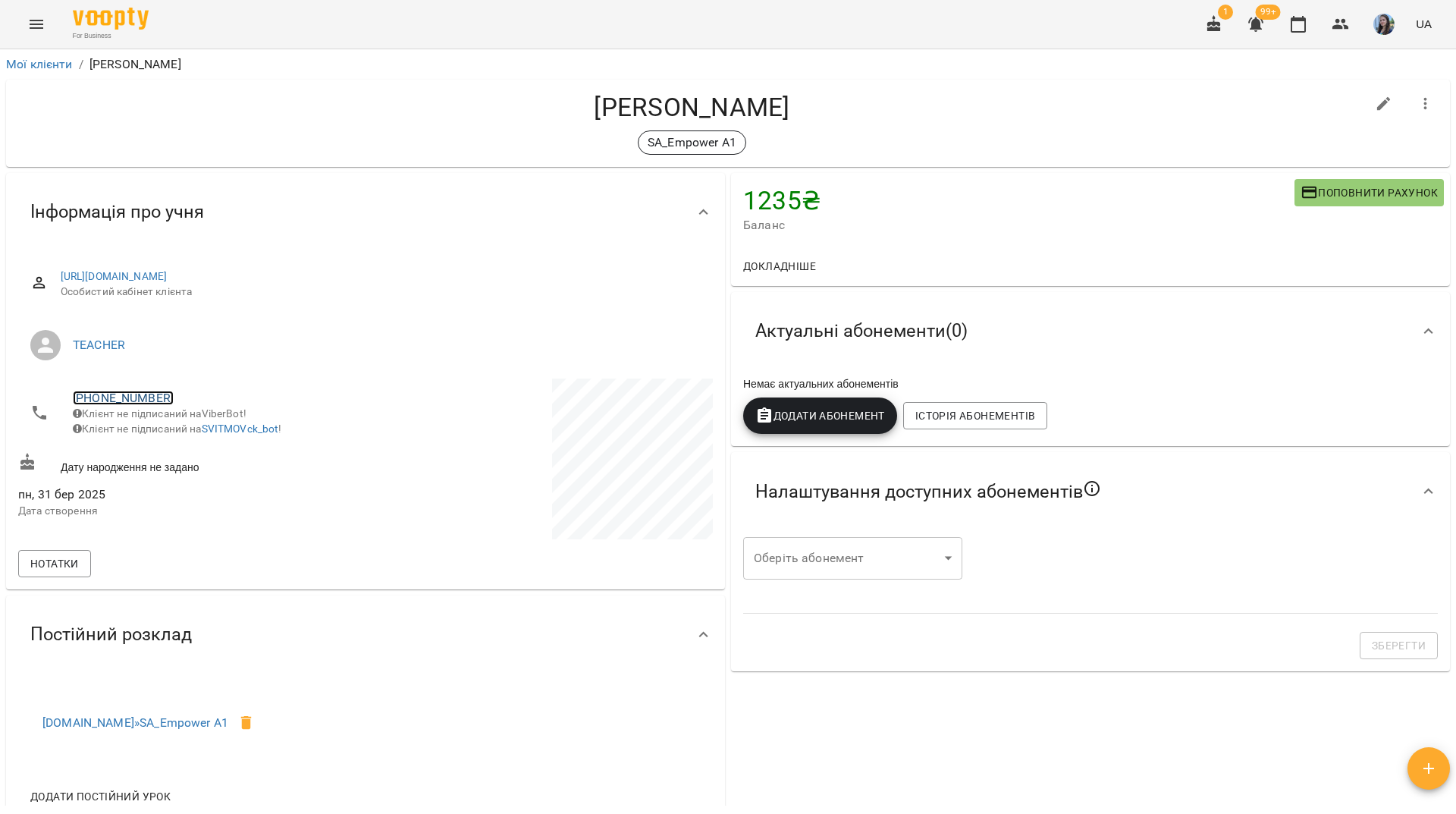
click at [120, 397] on link "[PHONE_NUMBER]" at bounding box center [123, 398] width 101 height 14
click at [184, 436] on img at bounding box center [185, 427] width 23 height 23
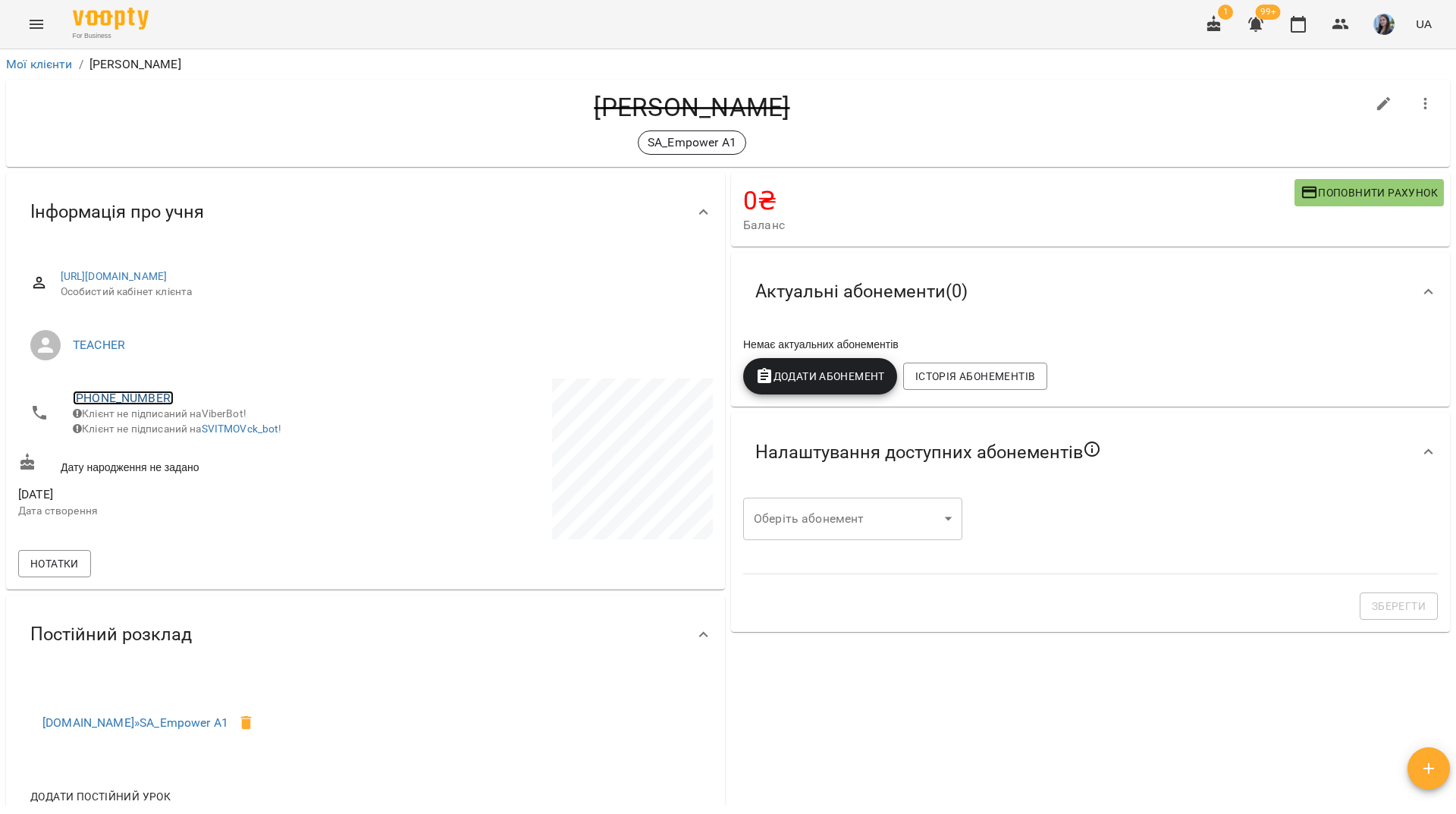
click at [143, 405] on link "[PHONE_NUMBER]" at bounding box center [123, 398] width 101 height 14
click at [191, 422] on img at bounding box center [185, 427] width 23 height 23
click at [335, 30] on div "For Business 1 99+ UA" at bounding box center [728, 24] width 1456 height 48
click at [119, 391] on link "[PHONE_NUMBER]" at bounding box center [123, 398] width 101 height 14
click at [177, 422] on img at bounding box center [185, 427] width 23 height 23
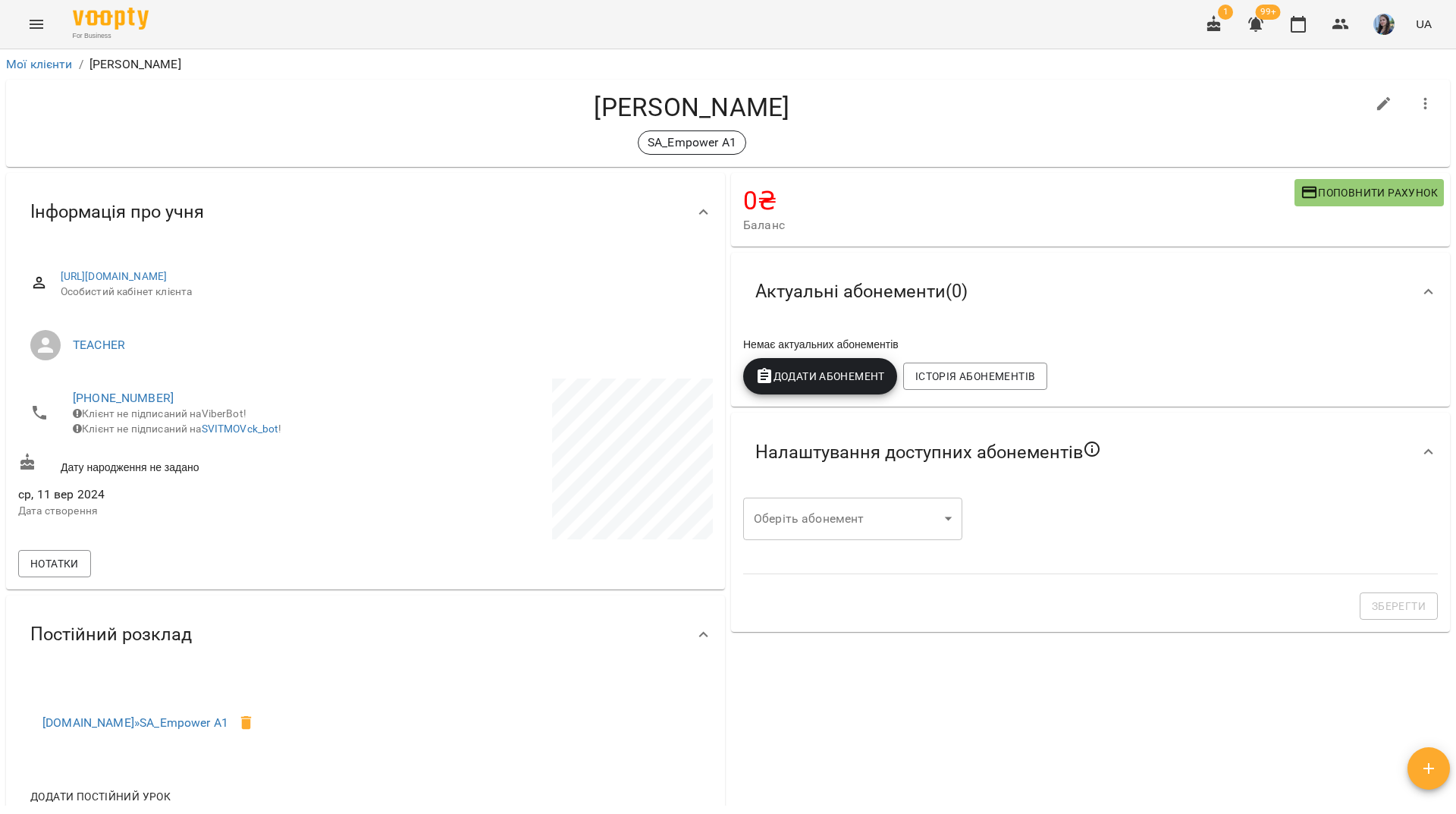
click at [261, 130] on div "SA_Empower A1" at bounding box center [692, 143] width 1348 height 25
click at [577, 32] on div "For Business 1 99+ UA" at bounding box center [728, 24] width 1456 height 48
click at [150, 401] on link "[PHONE_NUMBER]" at bounding box center [123, 398] width 101 height 14
click at [190, 432] on img at bounding box center [185, 427] width 23 height 23
click at [553, 20] on div "For Business 1 99+ UA" at bounding box center [728, 24] width 1456 height 48
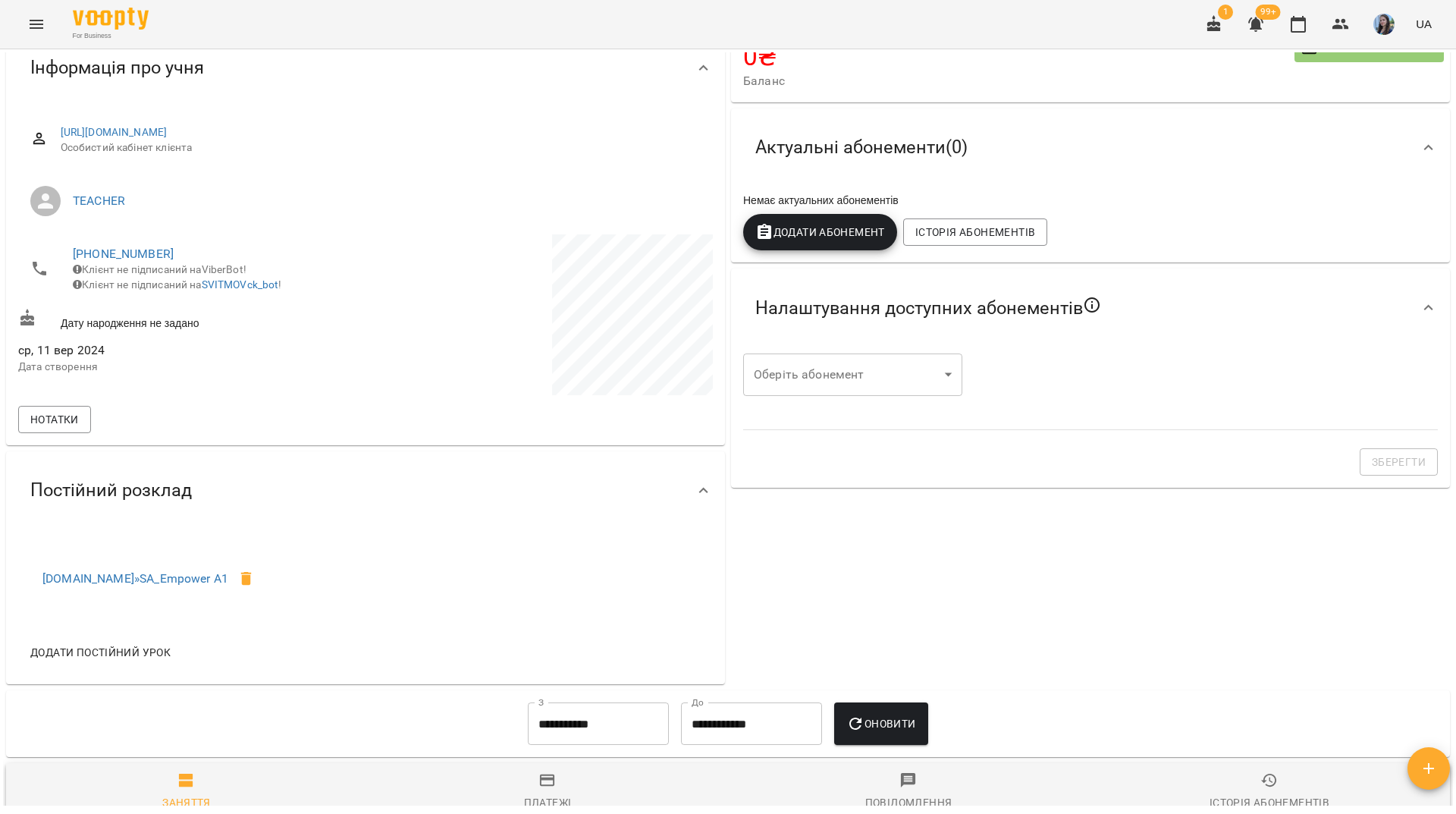
scroll to position [151, 0]
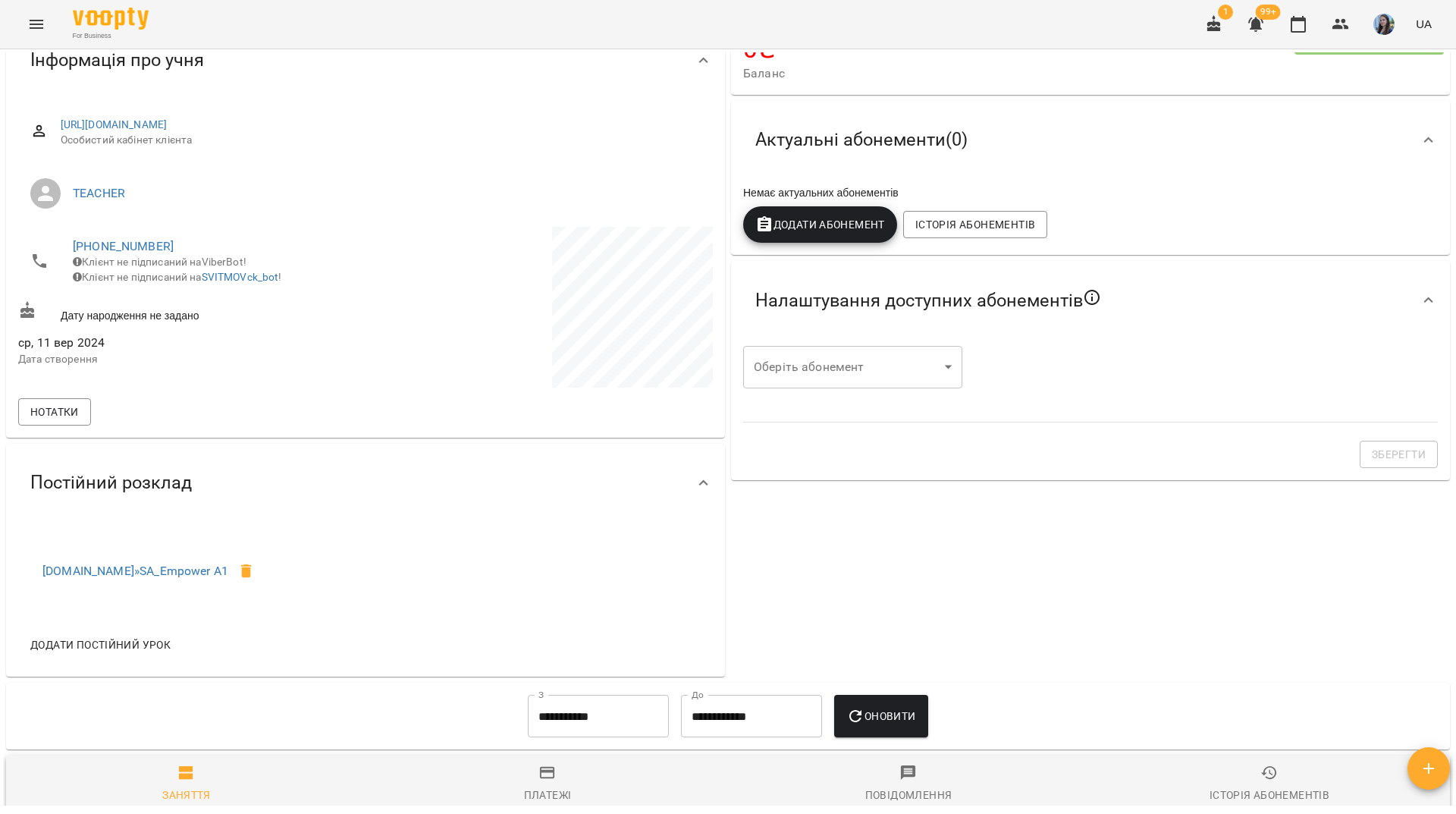
click at [107, 254] on span "[PHONE_NUMBER]" at bounding box center [212, 246] width 278 height 18
click at [109, 247] on link "[PHONE_NUMBER]" at bounding box center [123, 246] width 101 height 14
click at [181, 282] on img at bounding box center [185, 275] width 23 height 23
click at [277, 26] on div "For Business 1 99+ UA" at bounding box center [728, 24] width 1456 height 48
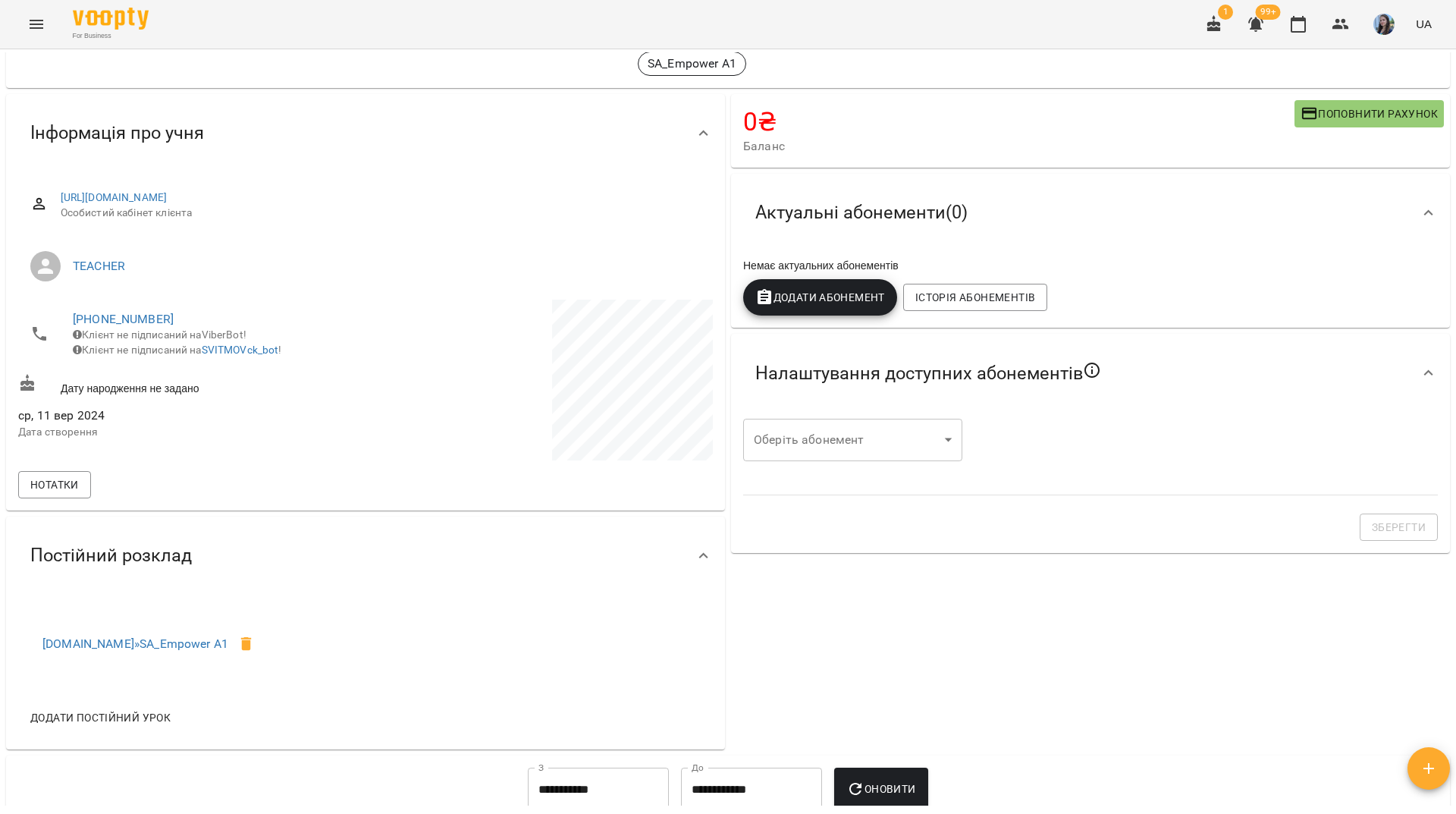
scroll to position [0, 0]
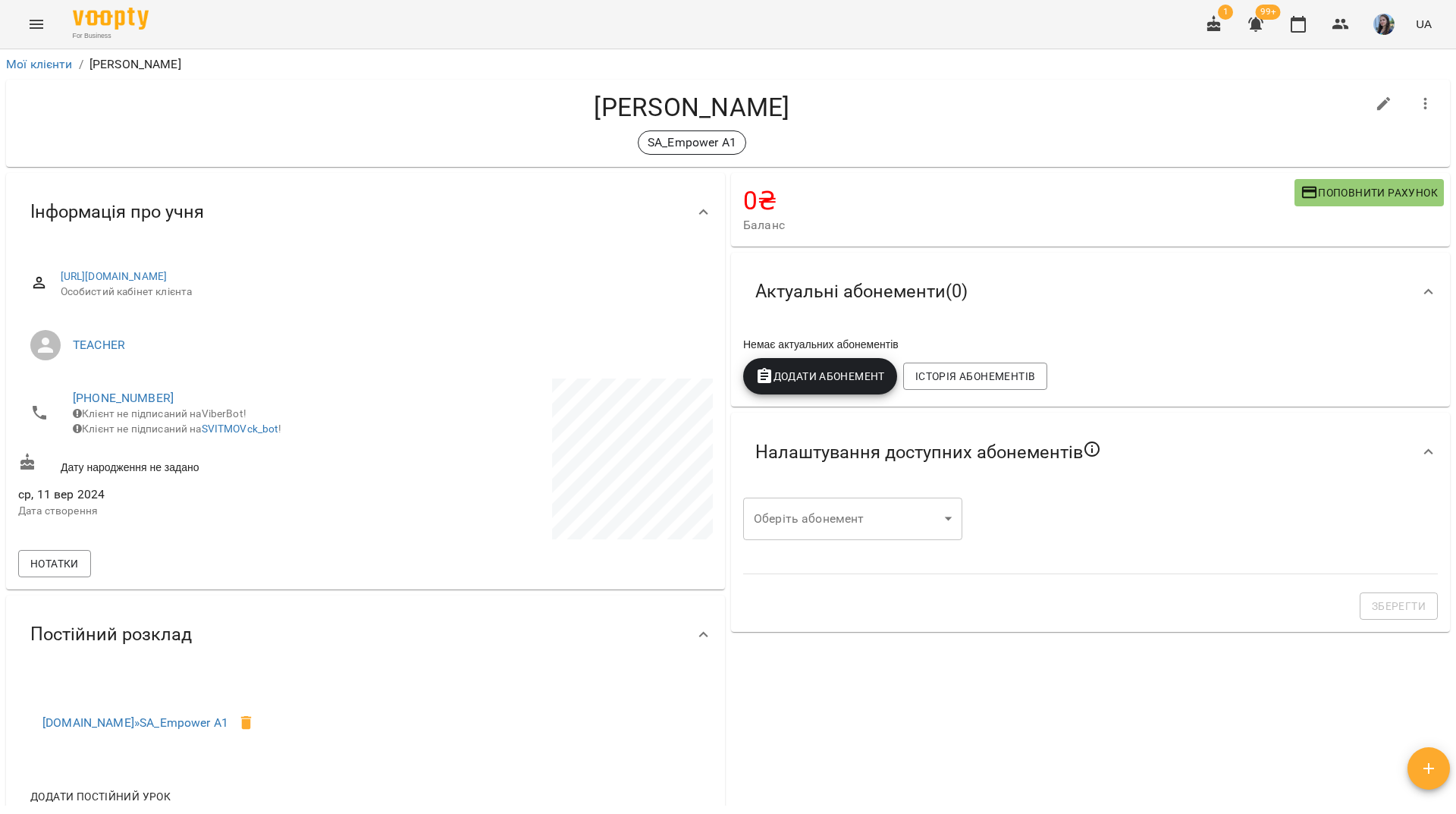
click at [421, 16] on div "For Business 1 99+ UA" at bounding box center [728, 24] width 1456 height 48
click at [98, 400] on link "[PHONE_NUMBER]" at bounding box center [123, 398] width 101 height 14
click at [177, 433] on img at bounding box center [185, 427] width 23 height 23
click at [366, 9] on div "For Business 1 99+ UA" at bounding box center [728, 24] width 1456 height 48
click at [457, 18] on div "For Business 1 99+ UA" at bounding box center [728, 24] width 1456 height 48
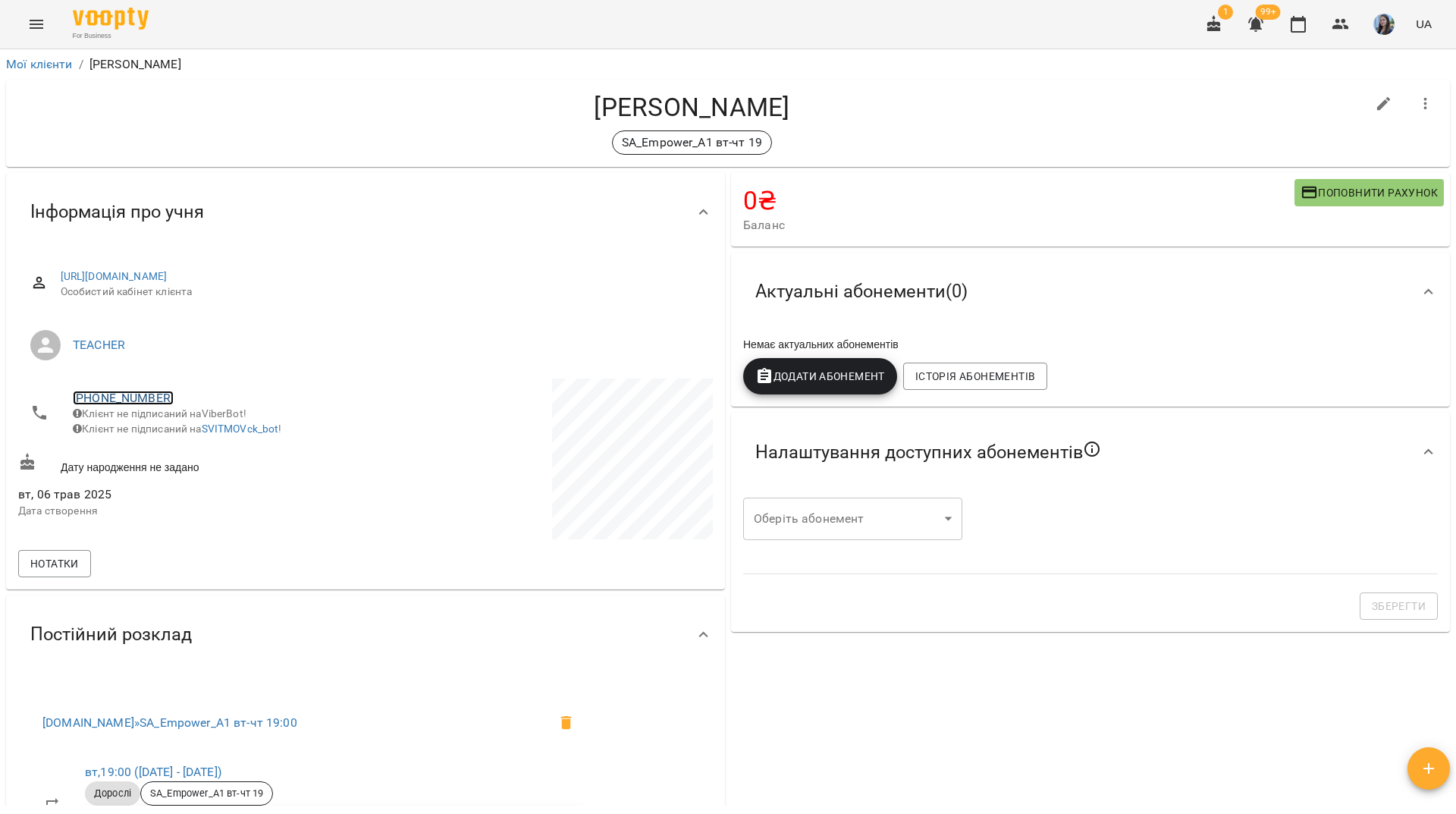
click at [146, 399] on link "[PHONE_NUMBER]" at bounding box center [123, 398] width 101 height 14
click at [186, 429] on img at bounding box center [185, 427] width 23 height 23
click at [196, 80] on div "[PERSON_NAME] SA_Empower_A1 вт-чт 19" at bounding box center [728, 123] width 1445 height 87
click at [583, 33] on div "For Business 1 99+ UA" at bounding box center [728, 24] width 1456 height 48
